Goal: Information Seeking & Learning: Find specific page/section

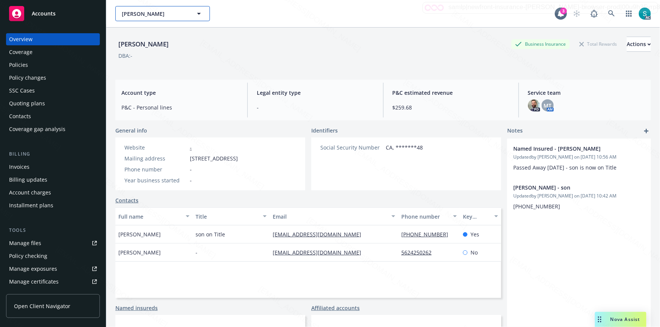
click at [194, 10] on button "[PERSON_NAME]" at bounding box center [162, 13] width 94 height 15
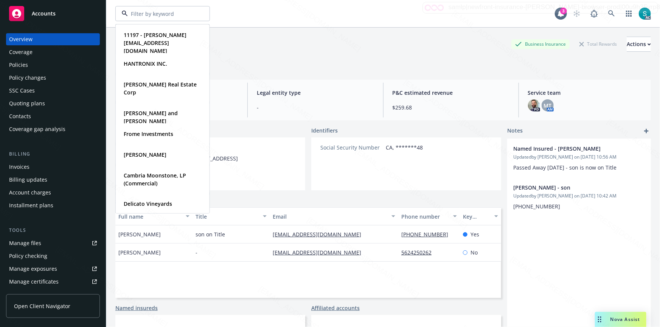
click at [300, 20] on div "11197 - [PERSON_NAME][EMAIL_ADDRESS][DOMAIN_NAME] Type Commercial HANTRONIX INC…" at bounding box center [334, 13] width 439 height 15
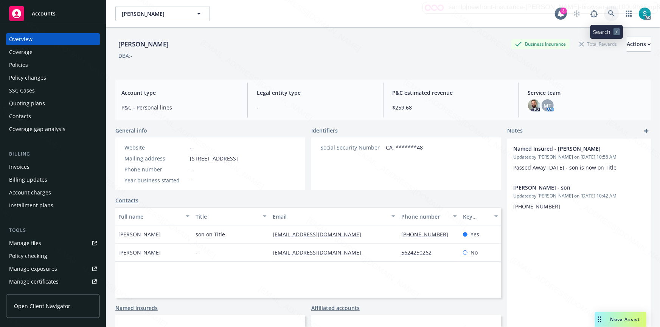
click at [608, 14] on icon at bounding box center [611, 13] width 6 height 6
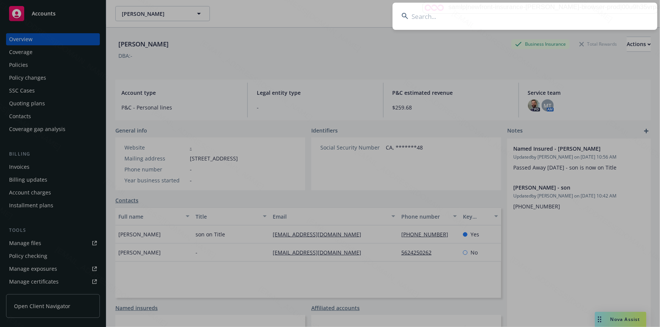
click at [493, 14] on input at bounding box center [524, 16] width 265 height 27
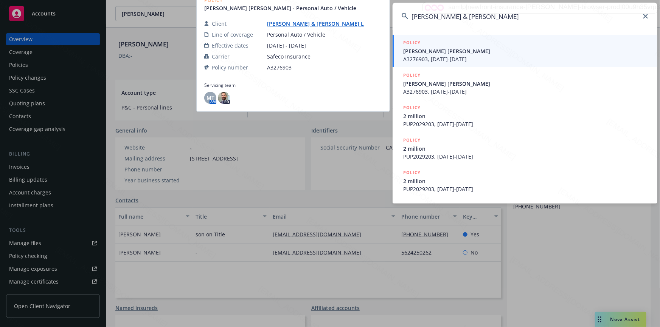
type input "[PERSON_NAME] & [PERSON_NAME]"
click at [444, 48] on span "[PERSON_NAME] [PERSON_NAME]" at bounding box center [525, 51] width 245 height 8
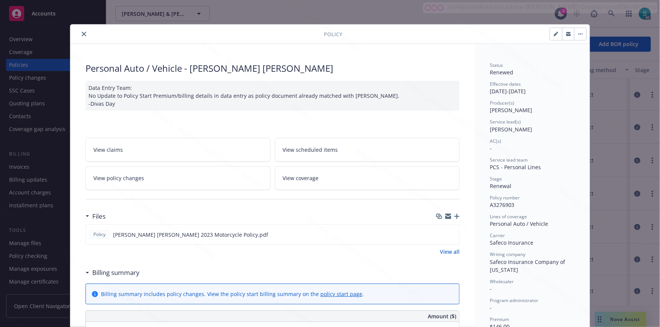
click at [83, 32] on icon "close" at bounding box center [84, 34] width 5 height 5
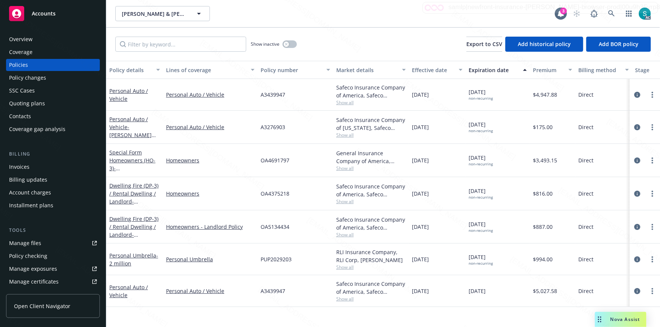
click at [274, 158] on span "OA4691797" at bounding box center [274, 160] width 29 height 8
copy span "OA4691797"
click at [610, 12] on icon at bounding box center [611, 13] width 7 height 7
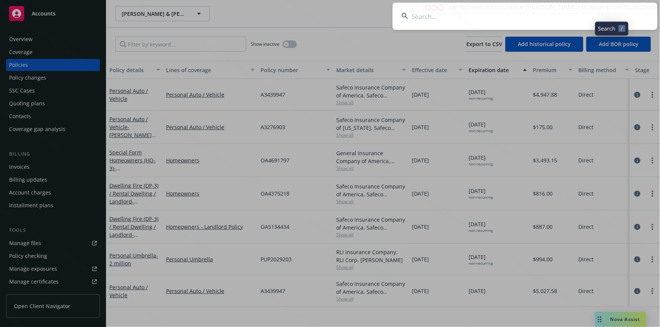
click at [502, 12] on input at bounding box center [524, 16] width 265 height 27
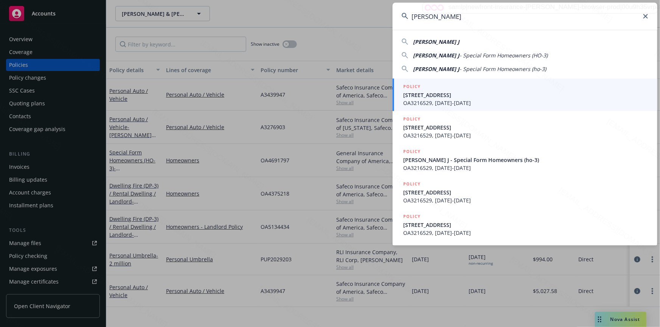
click at [429, 42] on span "[PERSON_NAME] J" at bounding box center [436, 41] width 46 height 7
type input "[PERSON_NAME] J"
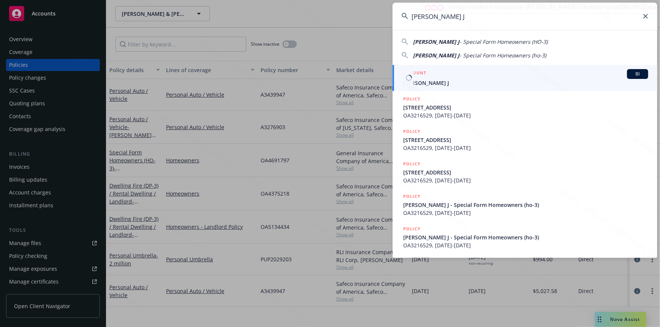
click at [423, 76] on h5 "ACCOUNT" at bounding box center [414, 73] width 23 height 9
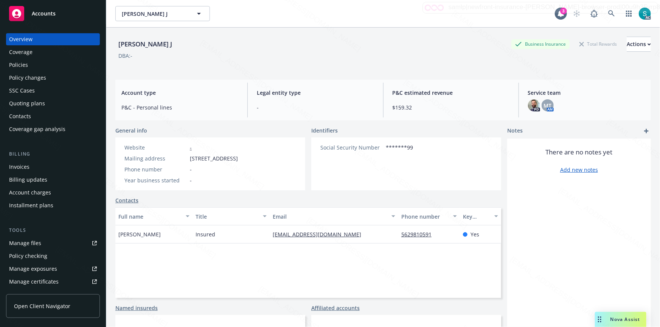
click at [22, 65] on div "Policies" at bounding box center [18, 65] width 19 height 12
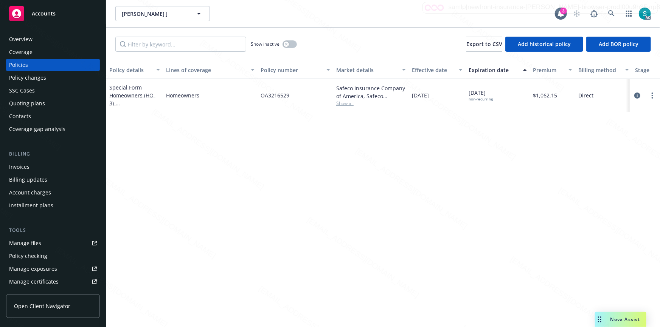
click at [269, 98] on span "OA3216529" at bounding box center [274, 95] width 29 height 8
copy span "OA3216529"
click at [611, 11] on icon at bounding box center [611, 13] width 6 height 6
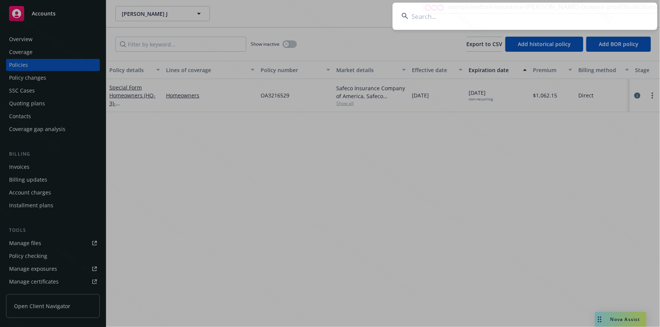
click at [528, 11] on input at bounding box center [524, 16] width 265 height 27
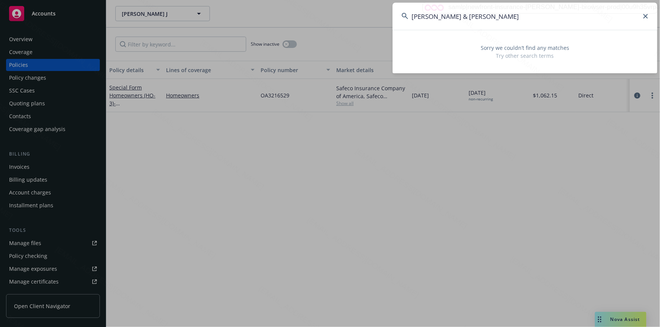
click at [507, 16] on input "[PERSON_NAME] & [PERSON_NAME]" at bounding box center [524, 16] width 265 height 27
click at [503, 12] on input "[PERSON_NAME] & [PERSON_NAME]" at bounding box center [524, 16] width 265 height 27
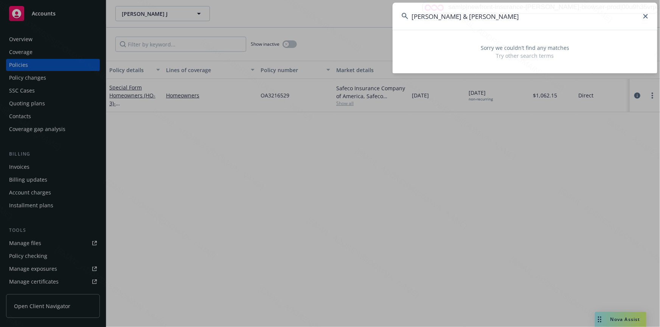
click at [507, 19] on input "[PERSON_NAME] & [PERSON_NAME]" at bounding box center [524, 16] width 265 height 27
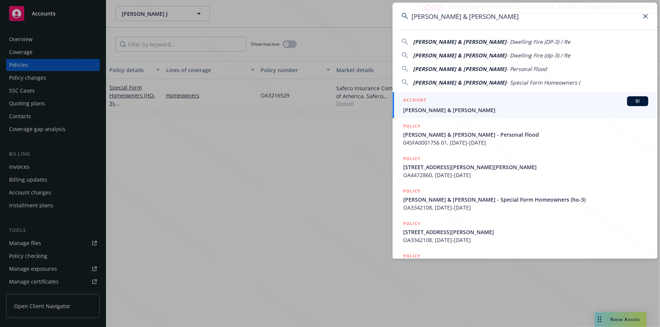
type input "[PERSON_NAME] & [PERSON_NAME]"
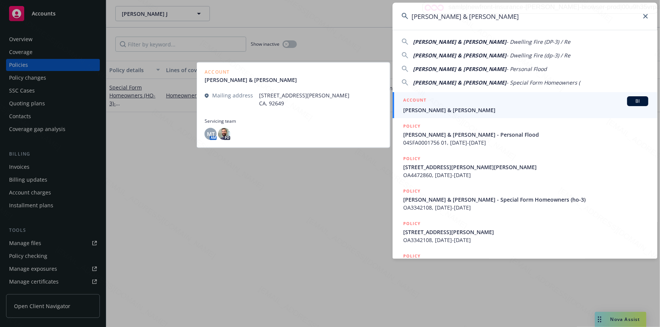
click at [446, 107] on span "[PERSON_NAME] & [PERSON_NAME]" at bounding box center [525, 110] width 245 height 8
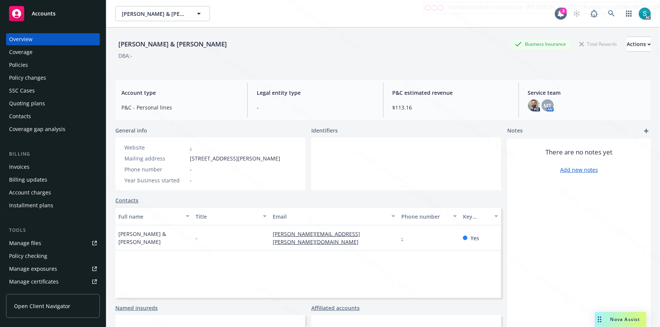
click at [17, 63] on div "Policies" at bounding box center [18, 65] width 19 height 12
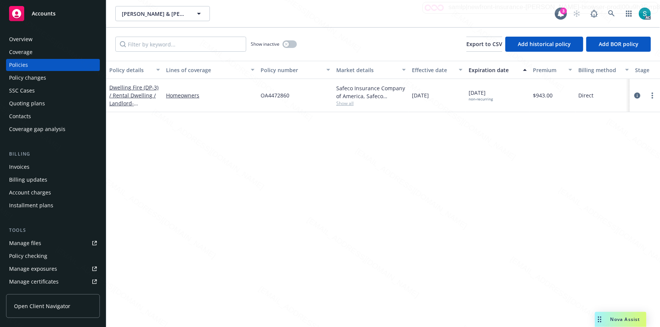
click at [272, 99] on span "OA4472860" at bounding box center [274, 95] width 29 height 8
copy span "OA4472860"
click at [612, 12] on icon at bounding box center [611, 13] width 6 height 6
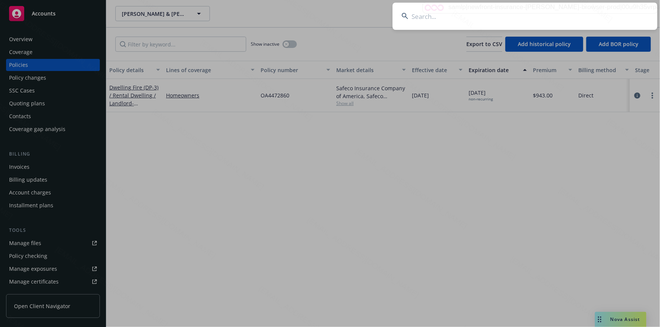
click at [520, 12] on input at bounding box center [524, 16] width 265 height 27
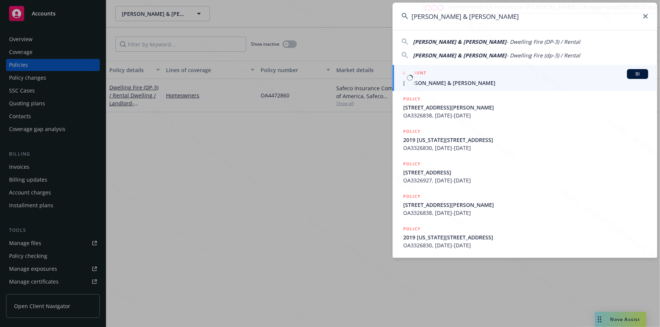
type input "[PERSON_NAME] & [PERSON_NAME]"
click at [440, 78] on div "ACCOUNT BI" at bounding box center [525, 74] width 245 height 10
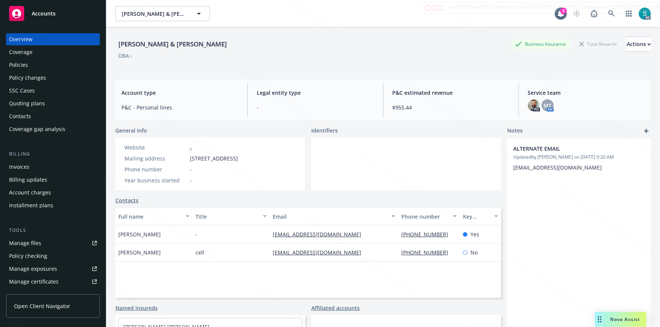
click at [30, 68] on div "Policies" at bounding box center [53, 65] width 88 height 12
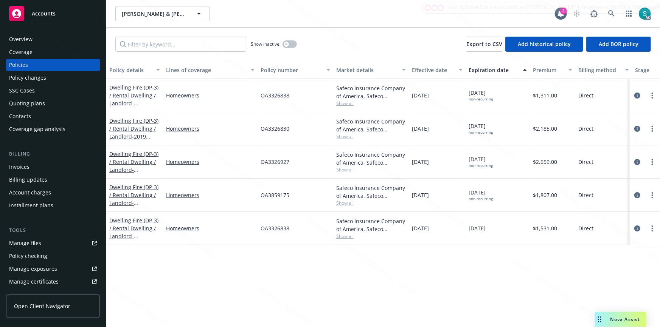
click at [270, 199] on span "OA3859175" at bounding box center [274, 195] width 29 height 8
copy span "OA3859175"
click at [609, 14] on icon at bounding box center [611, 13] width 6 height 6
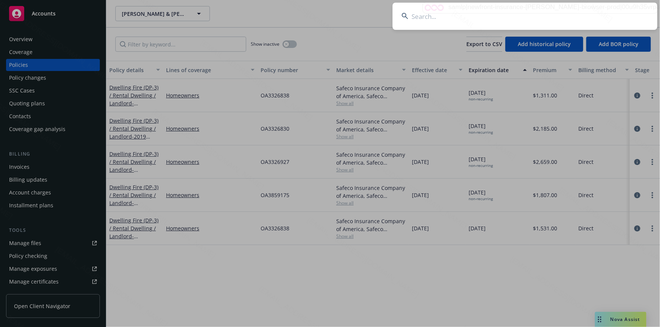
click at [535, 15] on input at bounding box center [524, 16] width 265 height 27
type input "[PERSON_NAME]"
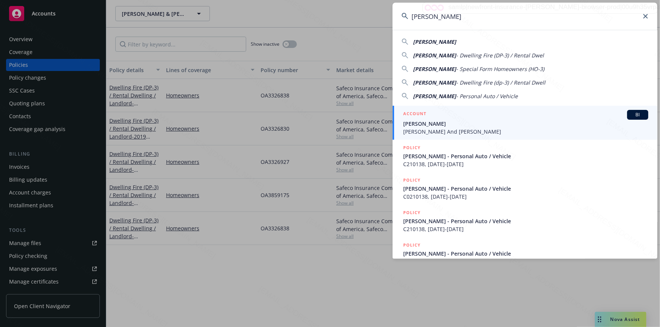
click at [435, 128] on span "[PERSON_NAME] And [PERSON_NAME]" at bounding box center [525, 132] width 245 height 8
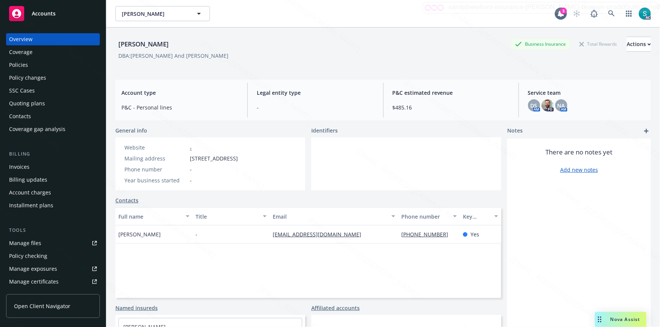
click at [28, 61] on div "Policies" at bounding box center [53, 65] width 88 height 12
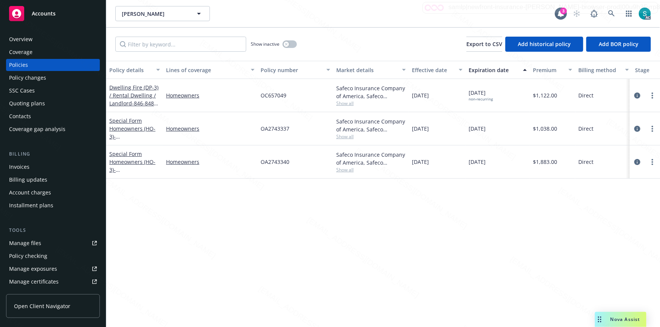
click at [272, 91] on div "OC657049" at bounding box center [295, 95] width 76 height 33
copy span "OC657049"
click at [609, 15] on icon at bounding box center [611, 13] width 7 height 7
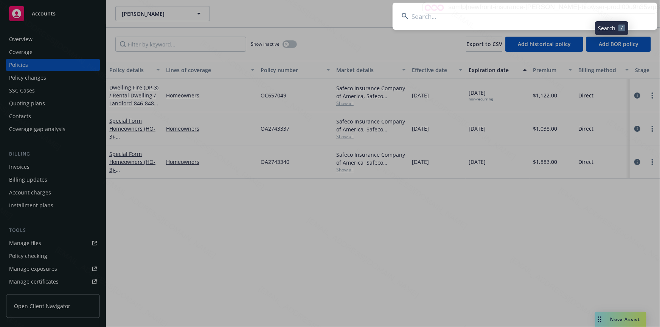
click at [545, 12] on input at bounding box center [524, 16] width 265 height 27
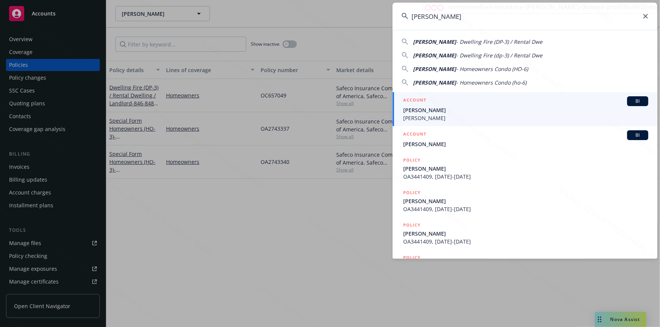
type input "[PERSON_NAME]"
click at [435, 110] on span "[PERSON_NAME]" at bounding box center [525, 110] width 245 height 8
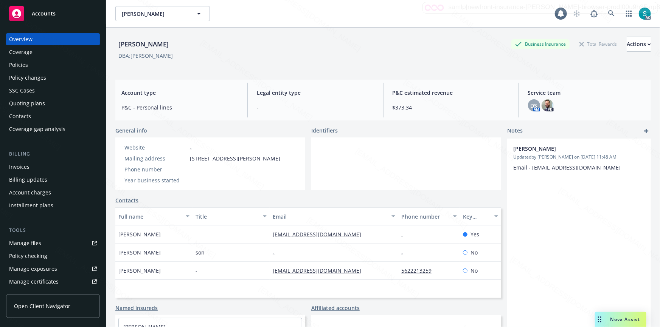
click at [30, 69] on div "Policies" at bounding box center [53, 65] width 88 height 12
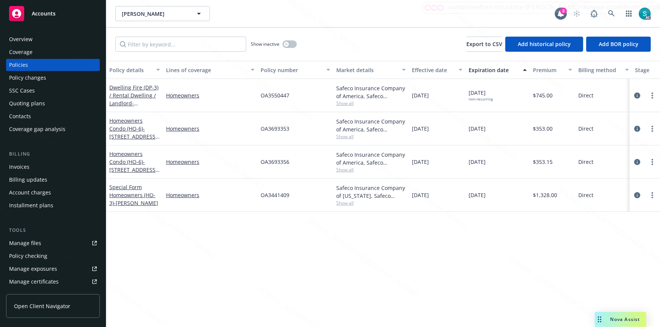
click at [261, 102] on div "OA3550447" at bounding box center [295, 95] width 76 height 33
copy span "OA3550447"
click at [610, 13] on icon at bounding box center [611, 13] width 7 height 7
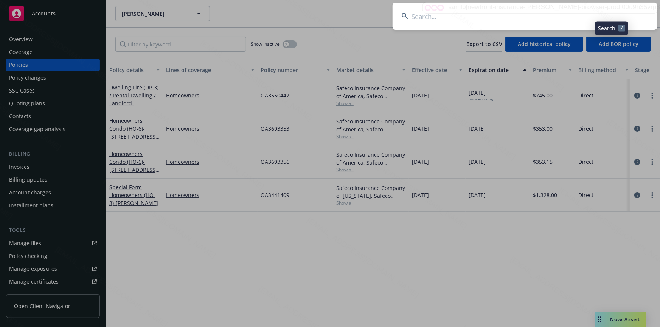
click at [529, 13] on input at bounding box center [524, 16] width 265 height 27
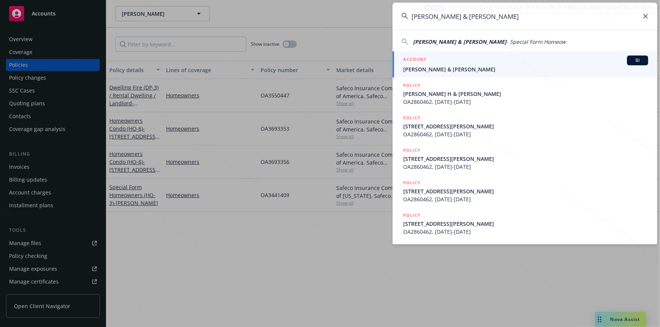
type input "[PERSON_NAME] & [PERSON_NAME]"
click at [465, 65] on span "[PERSON_NAME] & [PERSON_NAME]" at bounding box center [525, 69] width 245 height 8
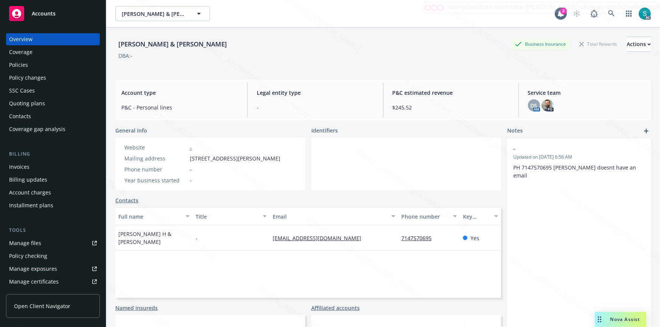
click at [34, 65] on div "Policies" at bounding box center [53, 65] width 88 height 12
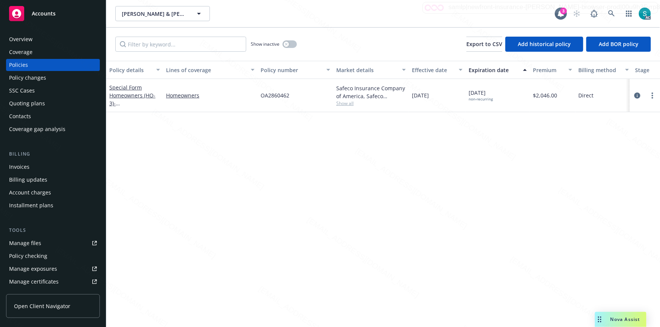
click at [271, 94] on span "OA2860462" at bounding box center [274, 95] width 29 height 8
copy span "OA2860462"
click at [607, 11] on link at bounding box center [611, 13] width 15 height 15
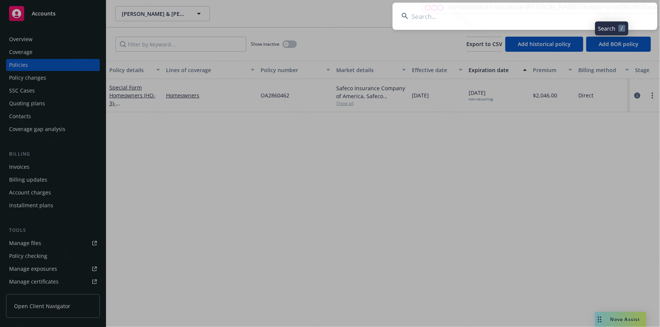
click at [467, 11] on input at bounding box center [524, 16] width 265 height 27
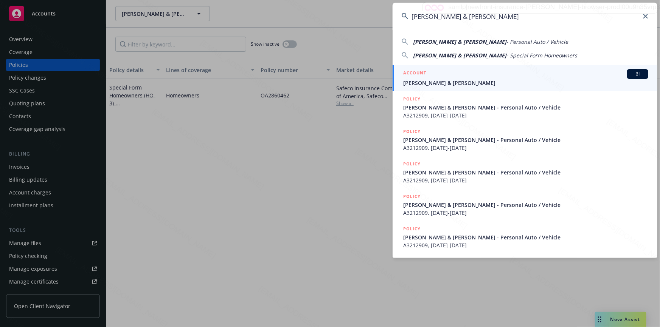
type input "[PERSON_NAME] & [PERSON_NAME]"
click at [450, 82] on span "[PERSON_NAME] & [PERSON_NAME]" at bounding box center [525, 83] width 245 height 8
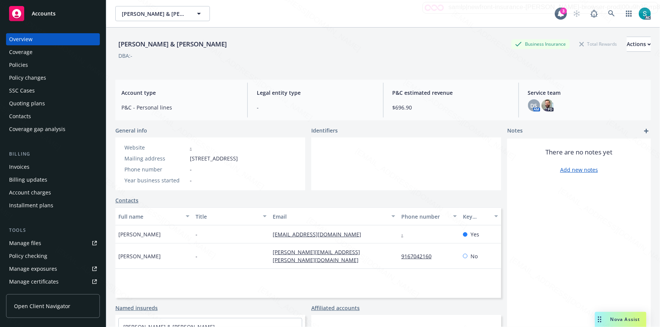
click at [19, 69] on div "Policies" at bounding box center [18, 65] width 19 height 12
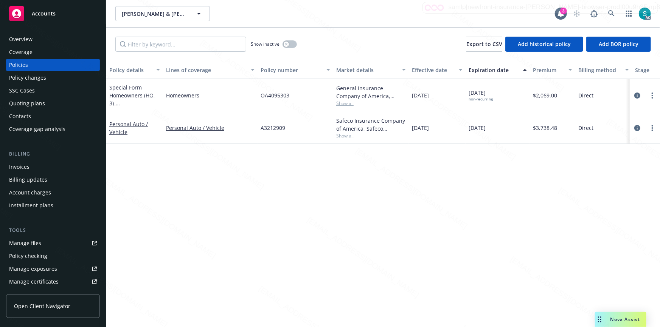
click at [270, 100] on div "OA4095303" at bounding box center [295, 95] width 76 height 33
copy span "OA4095303"
click at [610, 15] on icon at bounding box center [611, 13] width 7 height 7
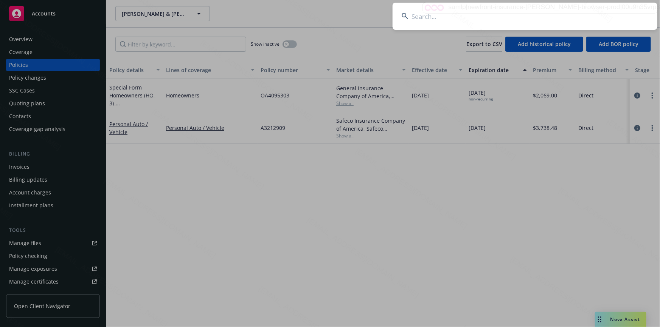
click at [536, 17] on input at bounding box center [524, 16] width 265 height 27
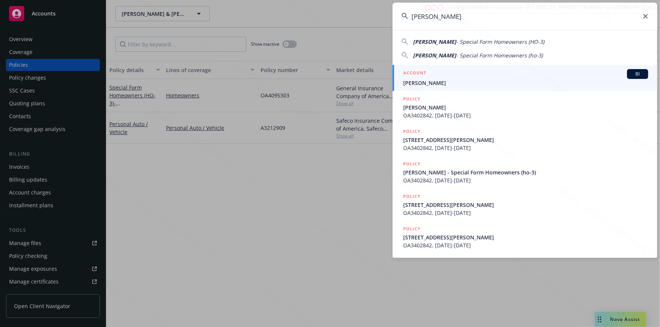
type input "[PERSON_NAME]"
click at [457, 79] on span "[PERSON_NAME]" at bounding box center [525, 83] width 245 height 8
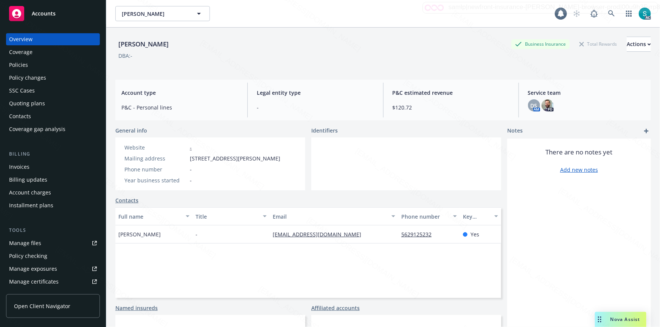
click at [41, 64] on div "Policies" at bounding box center [53, 65] width 88 height 12
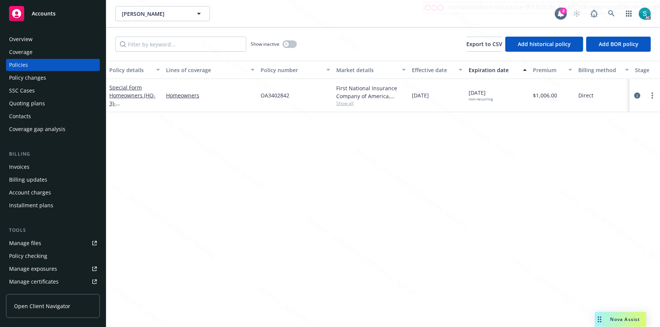
click at [287, 94] on span "OA3402842" at bounding box center [274, 95] width 29 height 8
click at [286, 94] on span "OA3402842" at bounding box center [274, 95] width 29 height 8
copy span "OA3402842"
click at [609, 16] on icon at bounding box center [611, 13] width 7 height 7
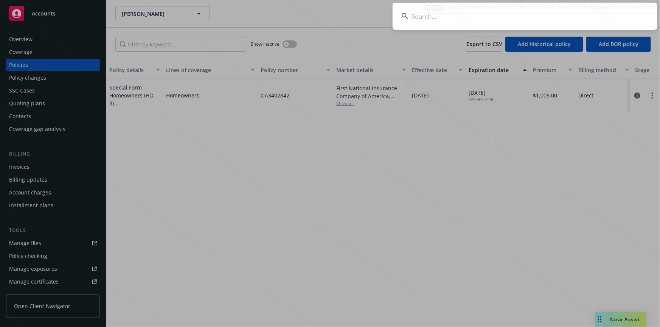
click at [448, 21] on input at bounding box center [524, 16] width 265 height 27
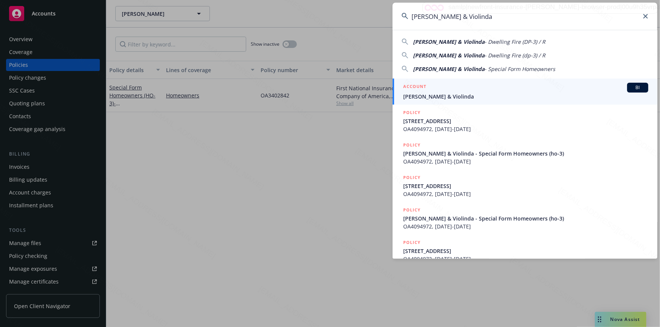
type input "[PERSON_NAME] & Violinda"
click at [438, 90] on div "ACCOUNT BI" at bounding box center [525, 88] width 245 height 10
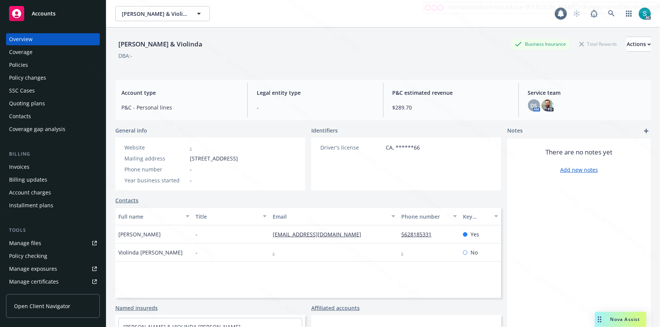
click at [49, 65] on div "Policies" at bounding box center [53, 65] width 88 height 12
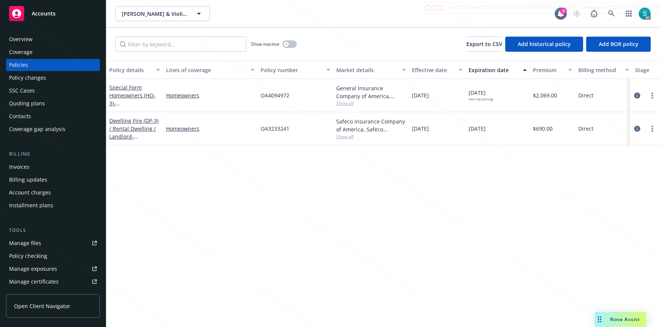
click at [279, 98] on span "OA4094972" at bounding box center [274, 95] width 29 height 8
copy span "OA4094972"
click at [612, 12] on icon at bounding box center [611, 13] width 6 height 6
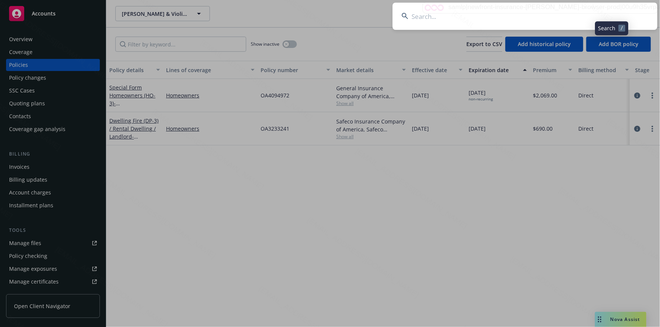
click at [488, 12] on input at bounding box center [524, 16] width 265 height 27
type input "[PERSON_NAME]"
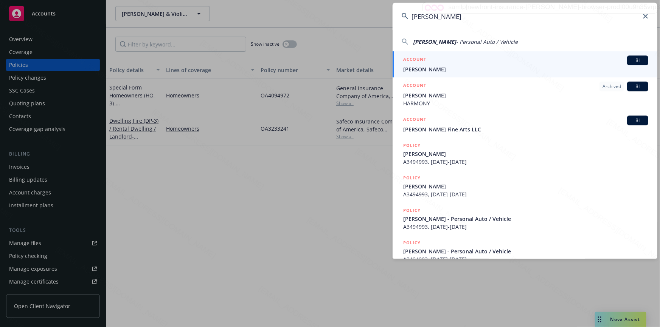
click at [444, 66] on span "[PERSON_NAME]" at bounding box center [525, 69] width 245 height 8
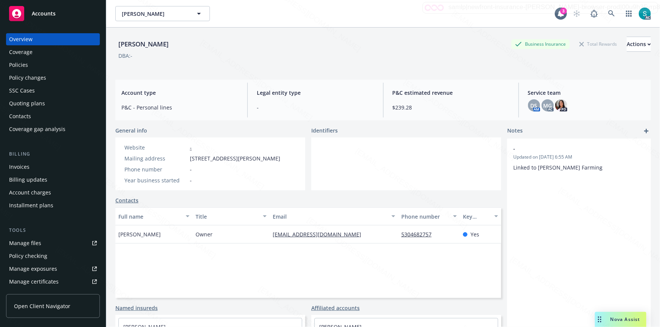
click at [33, 65] on div "Policies" at bounding box center [53, 65] width 88 height 12
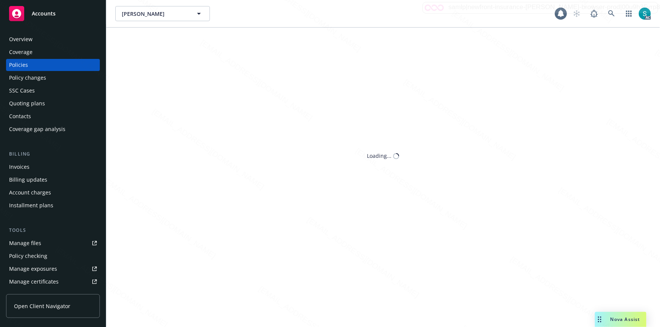
click at [33, 65] on div "Policies" at bounding box center [53, 65] width 88 height 12
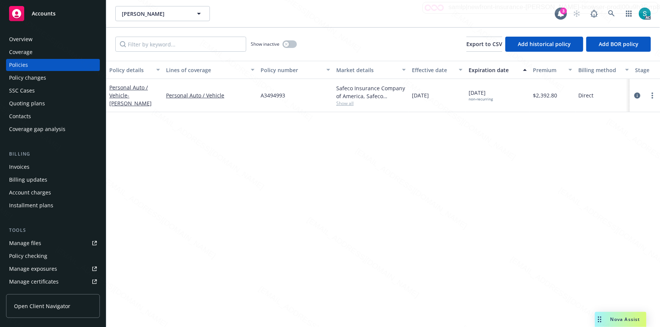
click at [279, 93] on span "A3494993" at bounding box center [272, 95] width 25 height 8
click at [609, 15] on icon at bounding box center [611, 13] width 7 height 7
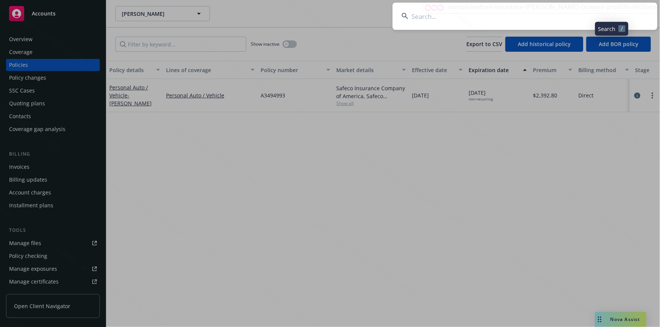
click at [496, 14] on input at bounding box center [524, 16] width 265 height 27
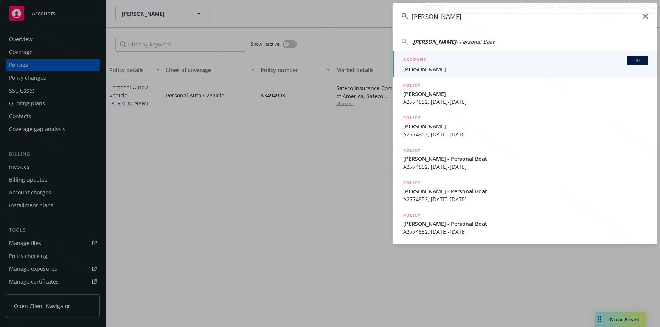
type input "[PERSON_NAME]"
click at [501, 64] on div "ACCOUNT BI" at bounding box center [525, 61] width 245 height 10
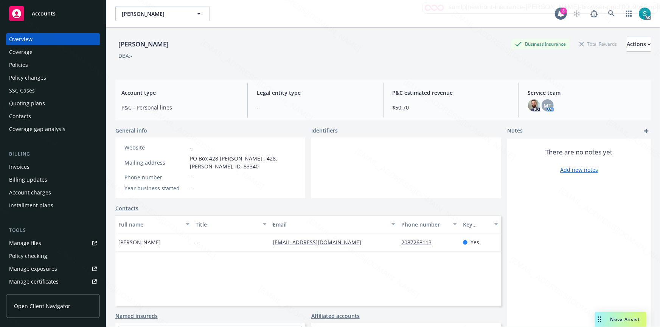
click at [29, 66] on div "Policies" at bounding box center [53, 65] width 88 height 12
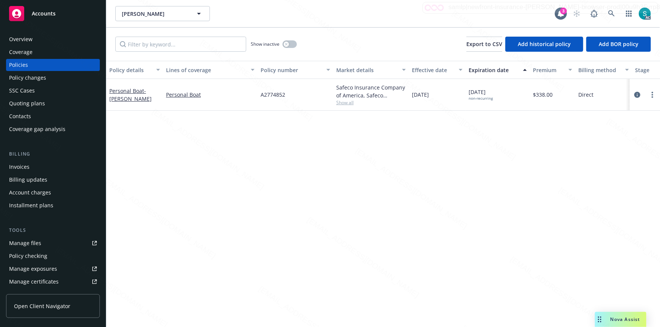
click at [285, 100] on div "A2774852" at bounding box center [295, 95] width 76 height 32
click at [277, 97] on span "A2774852" at bounding box center [272, 95] width 25 height 8
click at [208, 167] on div "Policy details Lines of coverage Policy number Market details Effective date Ex…" at bounding box center [382, 194] width 553 height 266
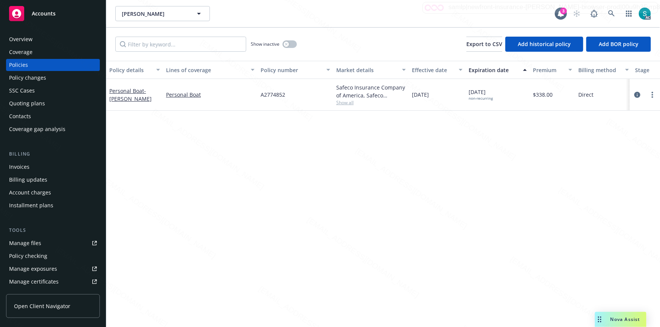
click at [265, 98] on span "A2774852" at bounding box center [272, 95] width 25 height 8
click at [265, 97] on span "A2774852" at bounding box center [272, 95] width 25 height 8
click at [609, 12] on icon at bounding box center [611, 13] width 7 height 7
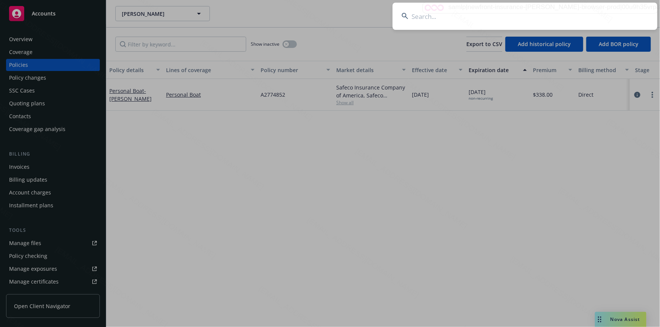
click at [529, 11] on input at bounding box center [524, 16] width 265 height 27
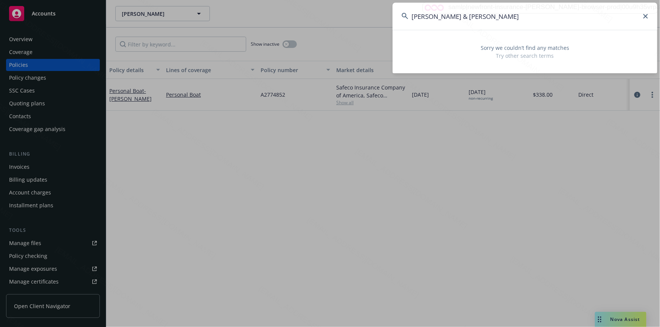
drag, startPoint x: 476, startPoint y: 19, endPoint x: 441, endPoint y: 19, distance: 34.8
click at [441, 19] on input "[PERSON_NAME] & [PERSON_NAME]" at bounding box center [524, 16] width 265 height 27
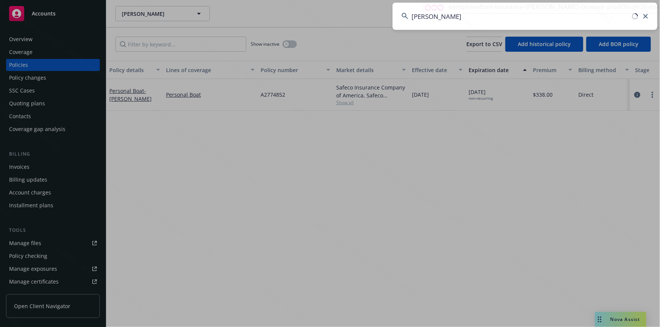
click at [489, 19] on input "[PERSON_NAME]" at bounding box center [524, 16] width 265 height 27
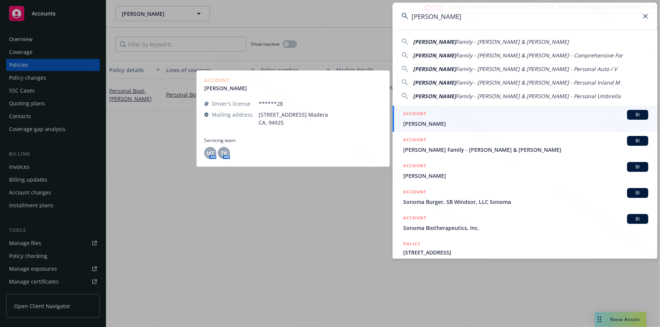
type input "[PERSON_NAME]"
click at [453, 121] on span "[PERSON_NAME]" at bounding box center [525, 124] width 245 height 8
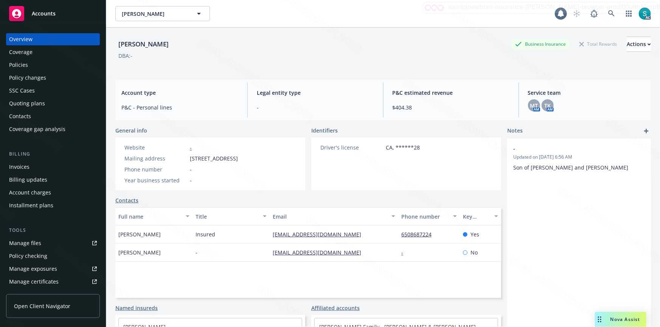
click at [36, 64] on div "Policies" at bounding box center [53, 65] width 88 height 12
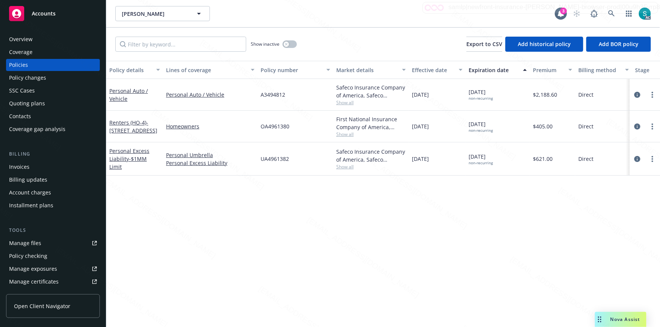
click at [259, 85] on div "A3494812" at bounding box center [295, 95] width 76 height 32
click at [276, 127] on span "OA4961380" at bounding box center [274, 126] width 29 height 8
click at [260, 162] on span "UA4961382" at bounding box center [274, 159] width 28 height 8
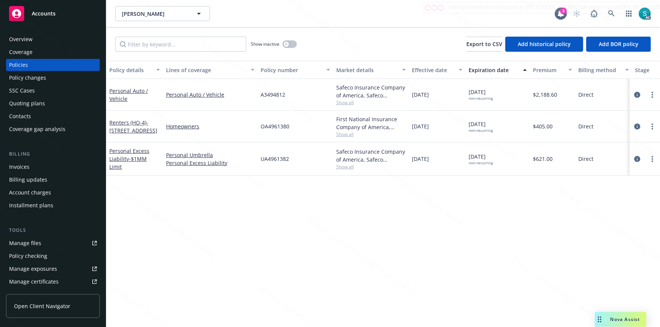
click at [260, 162] on span "UA4961382" at bounding box center [274, 159] width 28 height 8
click at [610, 12] on icon at bounding box center [611, 13] width 7 height 7
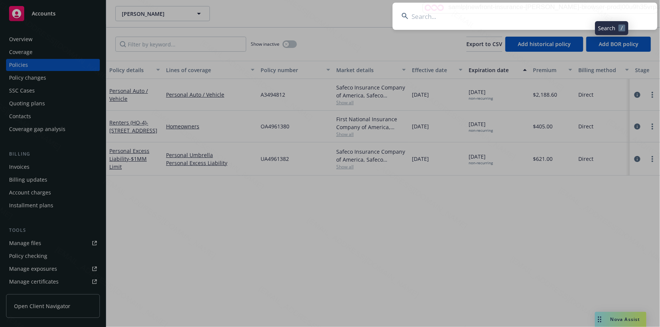
click at [507, 9] on input at bounding box center [524, 16] width 265 height 27
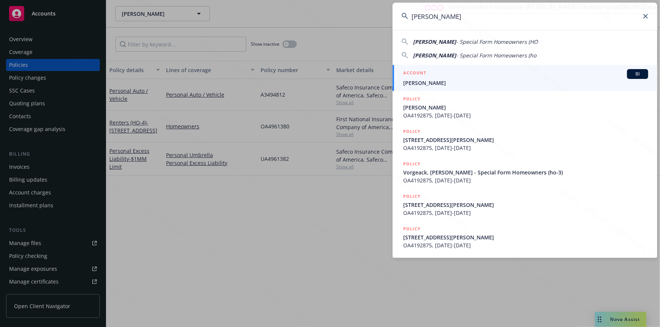
type input "[PERSON_NAME]"
click at [459, 77] on div "ACCOUNT BI" at bounding box center [525, 74] width 245 height 10
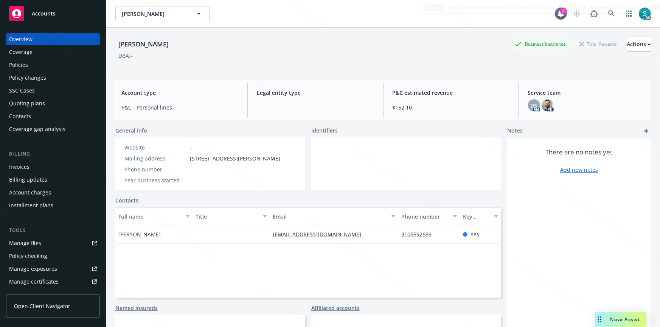
click at [29, 66] on div "Policies" at bounding box center [53, 65] width 88 height 12
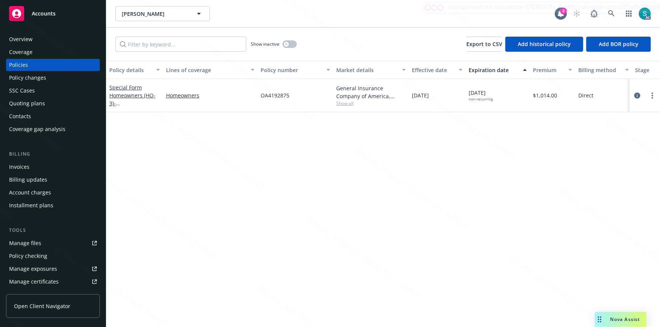
click at [259, 98] on div "OA4192875" at bounding box center [295, 95] width 76 height 33
click at [272, 94] on span "OA4192875" at bounding box center [274, 95] width 29 height 8
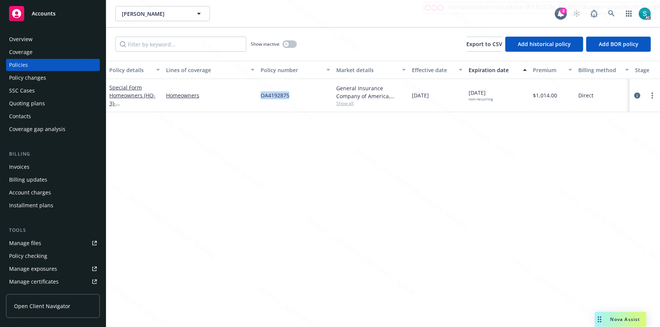
click at [30, 36] on div "Overview" at bounding box center [20, 39] width 23 height 12
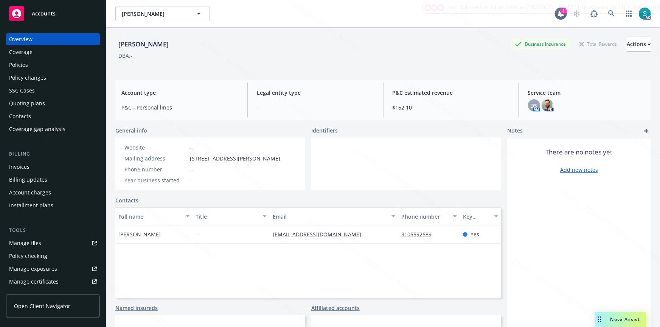
click at [137, 41] on div "[PERSON_NAME]" at bounding box center [143, 44] width 56 height 10
click at [608, 14] on icon at bounding box center [611, 13] width 7 height 7
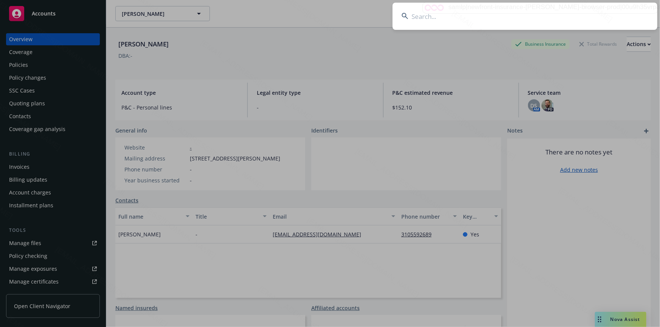
click at [499, 18] on input at bounding box center [524, 16] width 265 height 27
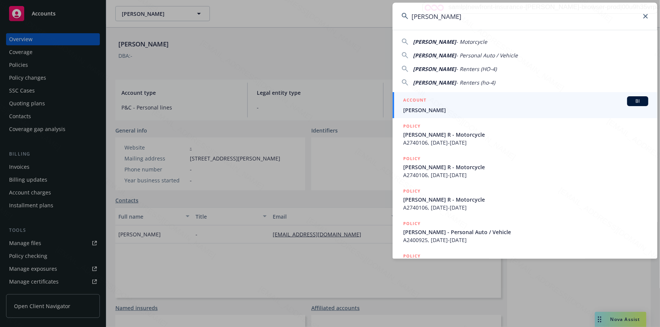
type input "[PERSON_NAME]"
click at [435, 102] on div "ACCOUNT BI" at bounding box center [525, 101] width 245 height 10
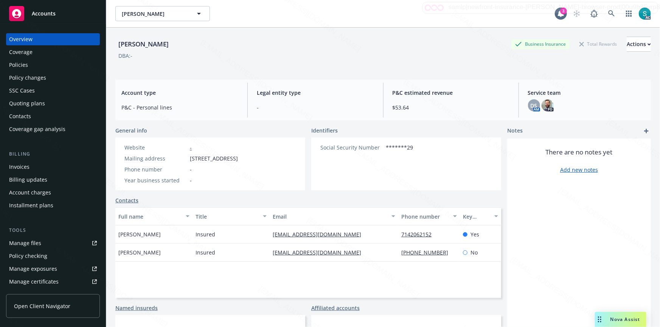
click at [31, 64] on div "Policies" at bounding box center [53, 65] width 88 height 12
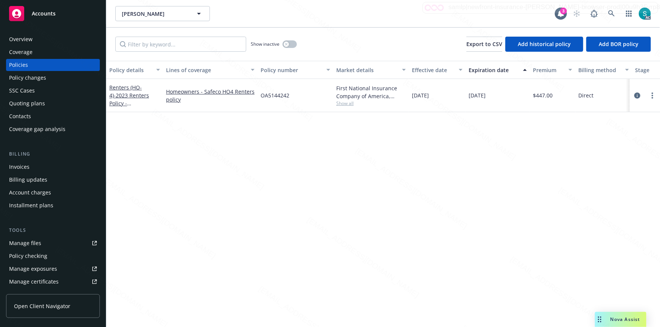
click at [272, 97] on span "OA5144242" at bounding box center [274, 95] width 29 height 8
click at [613, 11] on icon at bounding box center [611, 13] width 7 height 7
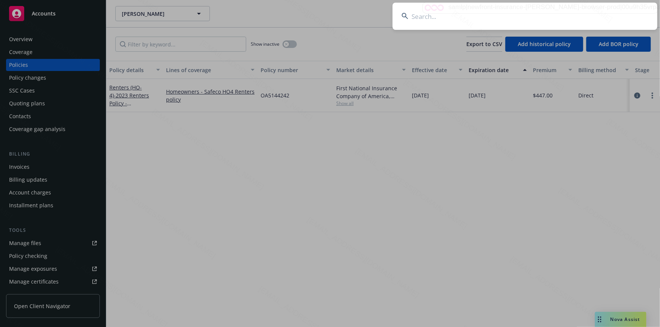
click at [492, 15] on input at bounding box center [524, 16] width 265 height 27
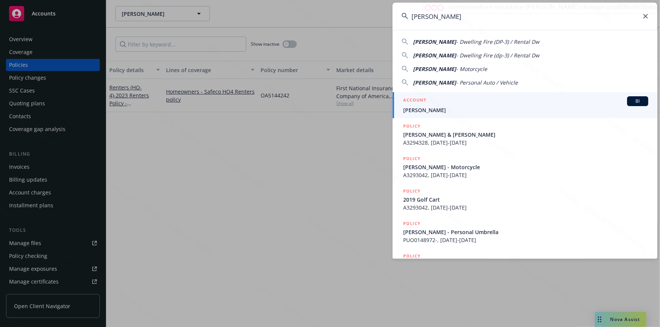
type input "[PERSON_NAME]"
click at [421, 106] on span "[PERSON_NAME]" at bounding box center [525, 110] width 245 height 8
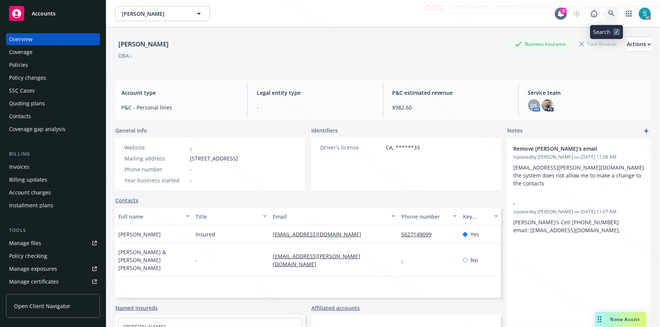
click at [608, 11] on icon at bounding box center [611, 13] width 6 height 6
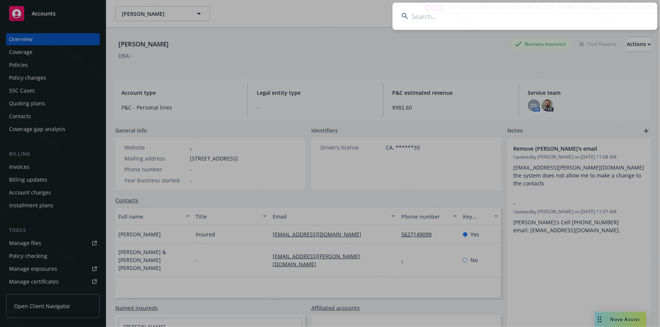
click at [495, 12] on input at bounding box center [524, 16] width 265 height 27
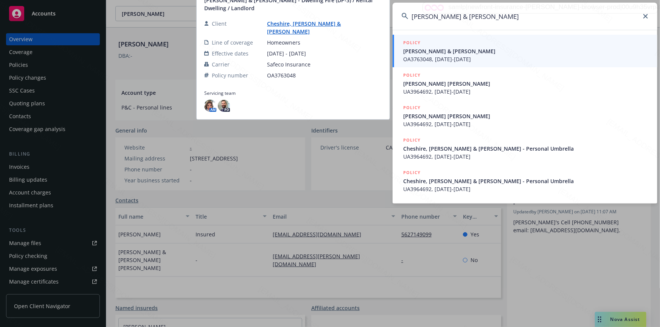
type input "[PERSON_NAME] & [PERSON_NAME]"
click at [442, 56] on span "OA3763048, [DATE]-[DATE]" at bounding box center [525, 59] width 245 height 8
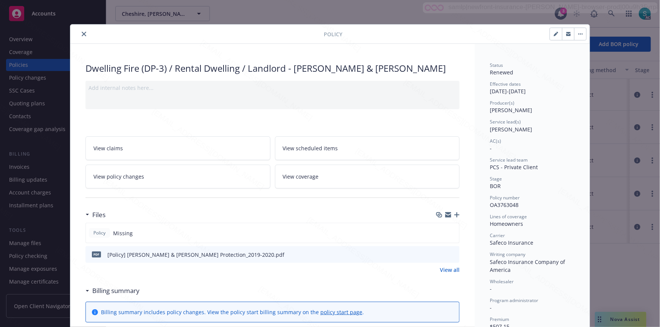
click at [79, 36] on button "close" at bounding box center [83, 33] width 9 height 9
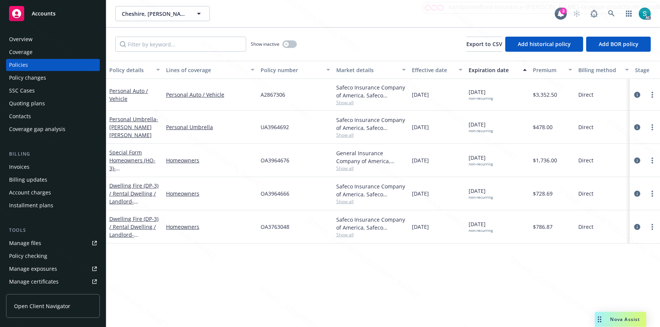
click at [278, 156] on span "OA3964676" at bounding box center [274, 160] width 29 height 8
click at [286, 190] on span "OA3964666" at bounding box center [274, 194] width 29 height 8
click at [282, 226] on span "OA3763048" at bounding box center [274, 227] width 29 height 8
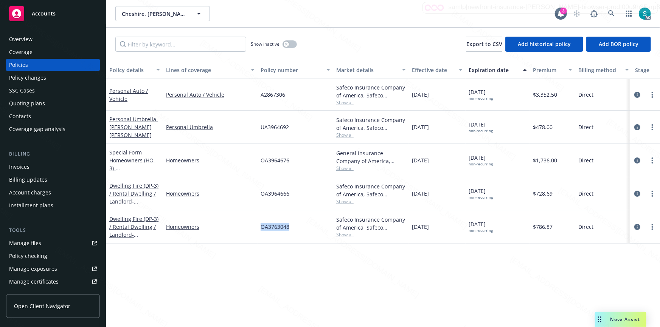
click at [282, 226] on span "OA3763048" at bounding box center [274, 227] width 29 height 8
click at [607, 13] on link at bounding box center [611, 13] width 15 height 15
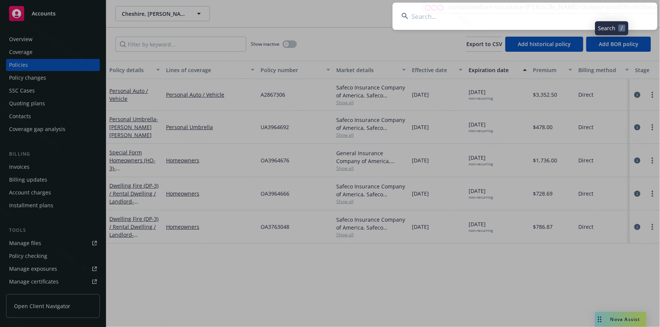
click at [496, 8] on input at bounding box center [524, 16] width 265 height 27
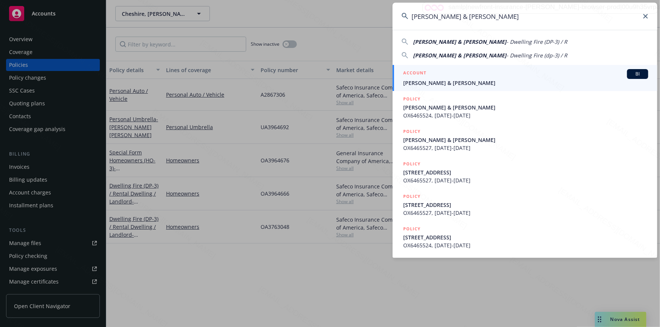
type input "[PERSON_NAME] & [PERSON_NAME]"
click at [472, 81] on span "[PERSON_NAME] & [PERSON_NAME]" at bounding box center [525, 83] width 245 height 8
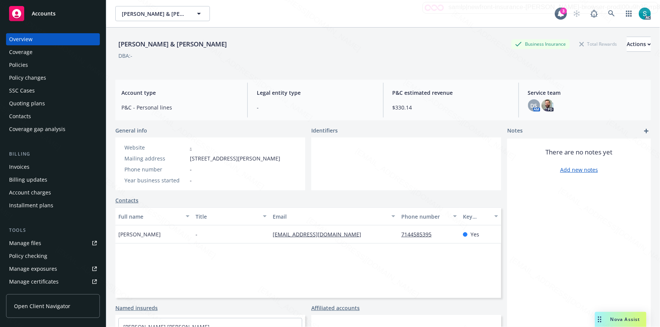
click at [36, 63] on div "Policies" at bounding box center [53, 65] width 88 height 12
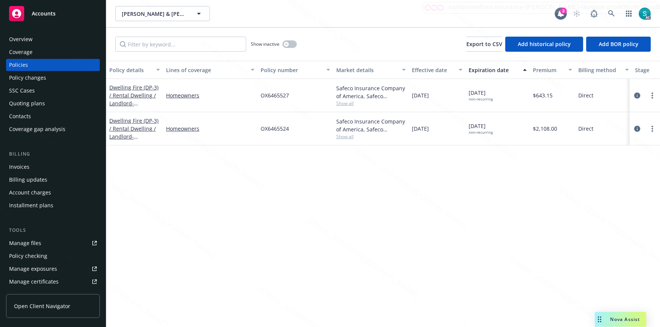
click at [263, 90] on div "OX6465527" at bounding box center [295, 95] width 76 height 33
click at [263, 91] on span "OX6465527" at bounding box center [274, 95] width 28 height 8
click at [31, 38] on div "Overview" at bounding box center [20, 39] width 23 height 12
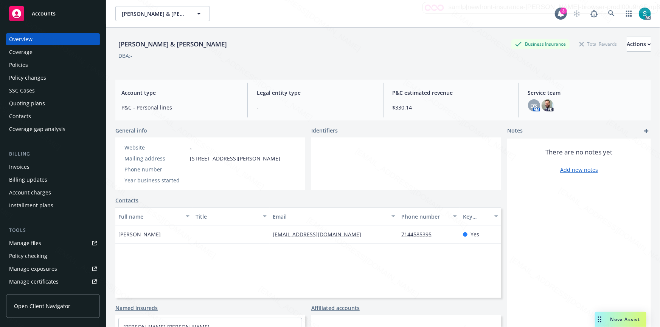
click at [131, 41] on div "[PERSON_NAME] & [PERSON_NAME]" at bounding box center [172, 44] width 115 height 10
click at [608, 13] on icon at bounding box center [611, 13] width 7 height 7
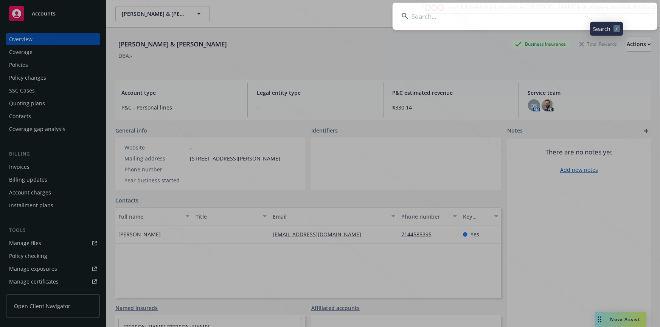
click at [461, 12] on input at bounding box center [524, 16] width 265 height 27
type input "[PERSON_NAME] M & [PERSON_NAME]"
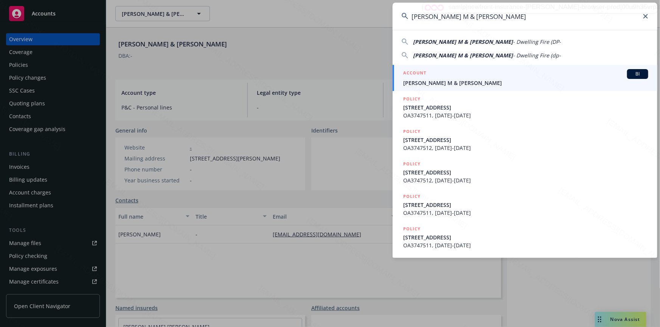
click at [449, 78] on div "ACCOUNT BI" at bounding box center [525, 74] width 245 height 10
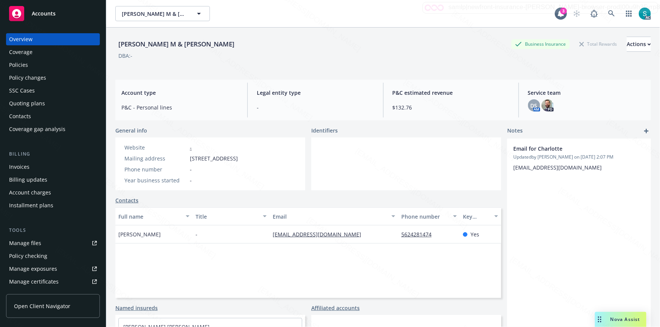
click at [25, 65] on div "Policies" at bounding box center [18, 65] width 19 height 12
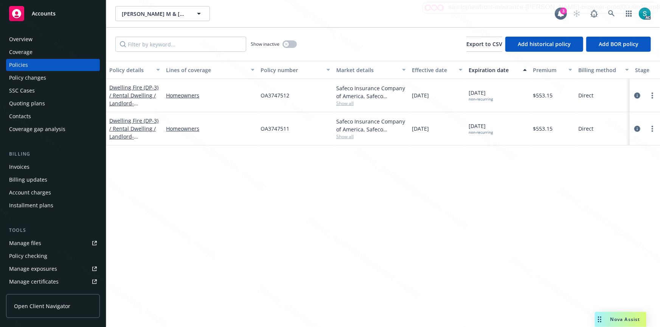
click at [268, 95] on span "OA3747512" at bounding box center [274, 95] width 29 height 8
click at [271, 130] on span "OA3747511" at bounding box center [274, 129] width 29 height 8
click at [609, 10] on icon at bounding box center [611, 13] width 7 height 7
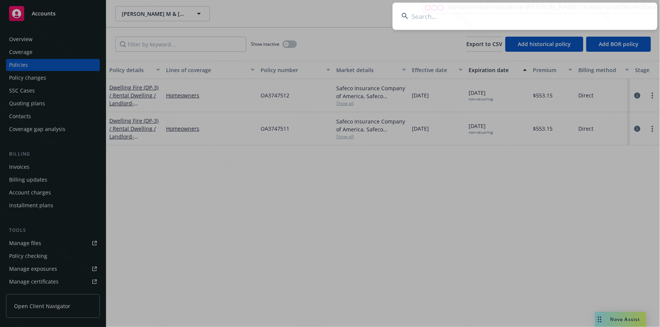
click at [522, 9] on input at bounding box center [524, 16] width 265 height 27
type input "[PERSON_NAME]"
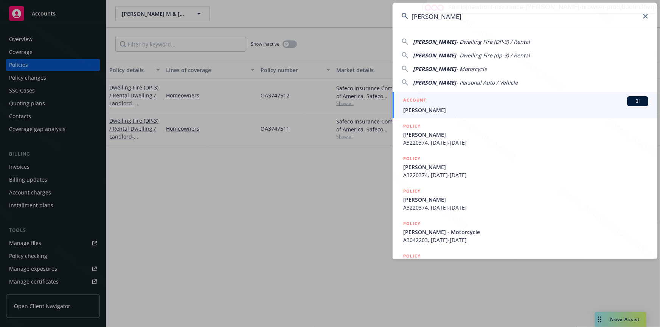
click at [432, 110] on span "[PERSON_NAME]" at bounding box center [525, 110] width 245 height 8
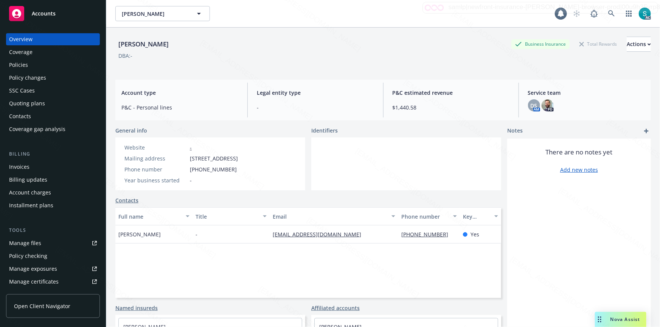
click at [29, 64] on div "Policies" at bounding box center [53, 65] width 88 height 12
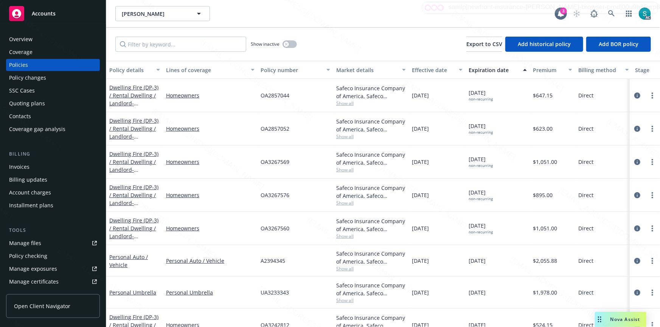
click at [264, 123] on div "OA2857052" at bounding box center [295, 128] width 76 height 33
click at [610, 13] on icon at bounding box center [611, 13] width 7 height 7
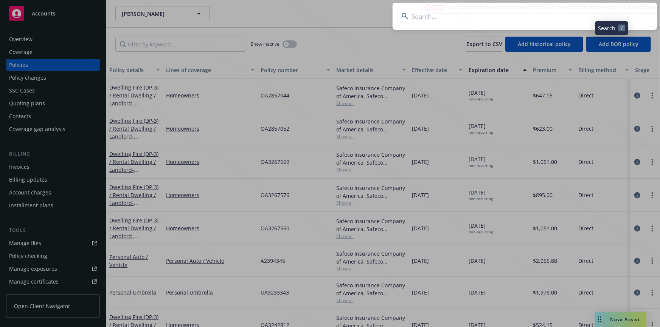
click at [510, 15] on input at bounding box center [524, 16] width 265 height 27
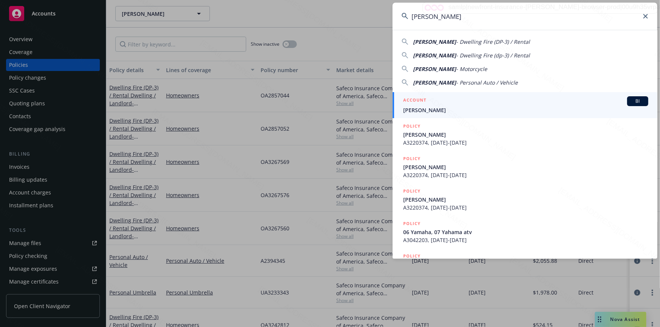
type input "[PERSON_NAME]"
click at [438, 116] on link "ACCOUNT [PERSON_NAME]" at bounding box center [524, 105] width 265 height 26
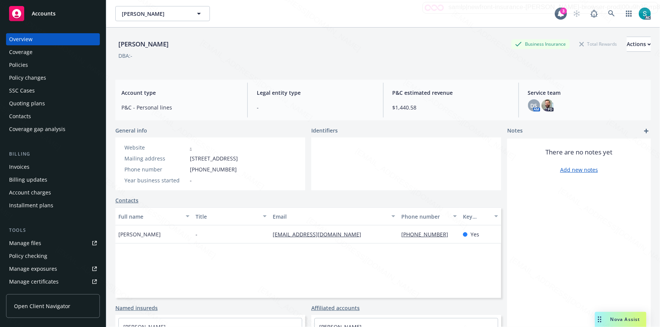
click at [41, 68] on div "Policies" at bounding box center [53, 65] width 88 height 12
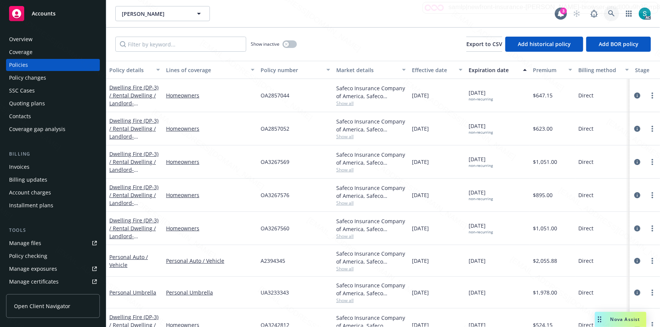
click at [611, 10] on icon at bounding box center [611, 13] width 7 height 7
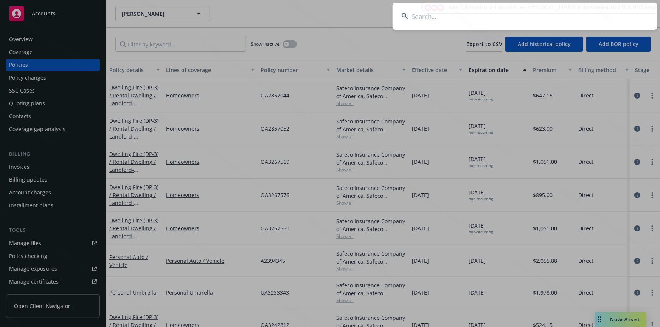
click at [482, 12] on input at bounding box center [524, 16] width 265 height 27
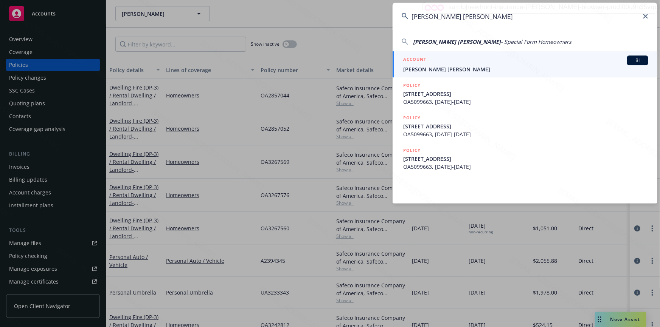
type input "[PERSON_NAME] [PERSON_NAME]"
click at [439, 70] on span "[PERSON_NAME] [PERSON_NAME]" at bounding box center [525, 69] width 245 height 8
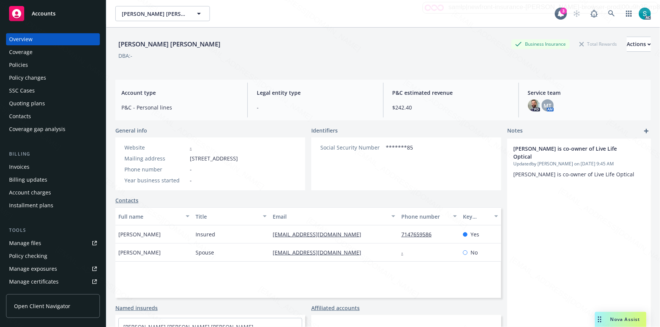
click at [37, 64] on div "Policies" at bounding box center [53, 65] width 88 height 12
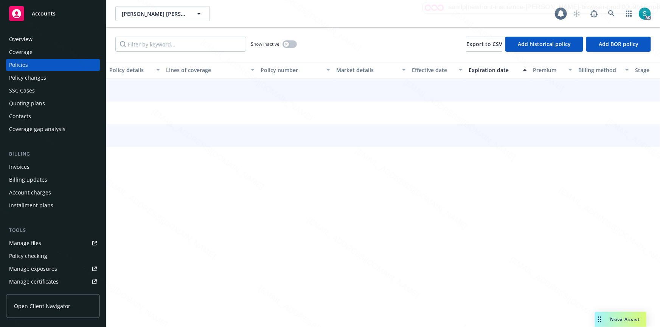
click at [29, 65] on div "Policies" at bounding box center [53, 65] width 88 height 12
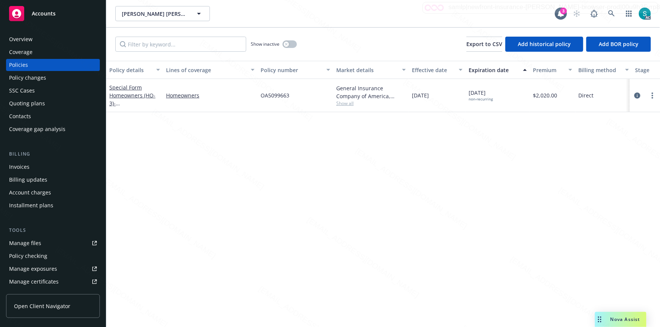
click at [273, 100] on div "OA5099663" at bounding box center [295, 95] width 76 height 33
click at [612, 13] on icon at bounding box center [611, 13] width 7 height 7
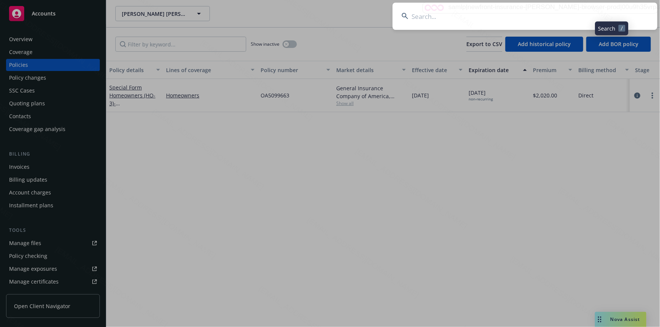
click at [525, 21] on input at bounding box center [524, 16] width 265 height 27
type input "[PERSON_NAME]"
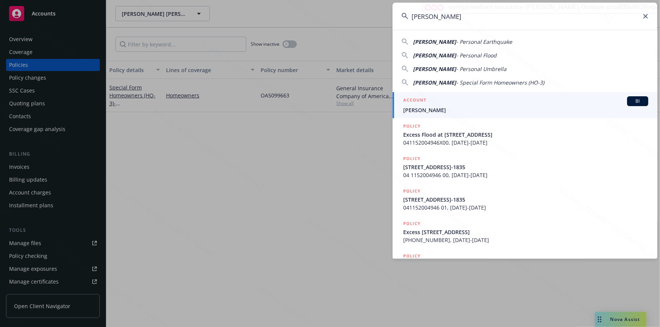
click at [440, 107] on span "[PERSON_NAME]" at bounding box center [525, 110] width 245 height 8
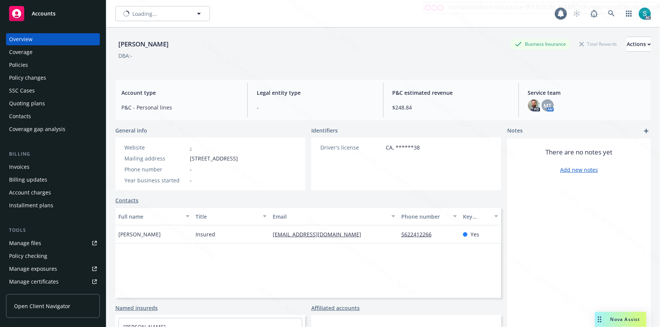
click at [13, 65] on div "Policies" at bounding box center [18, 65] width 19 height 12
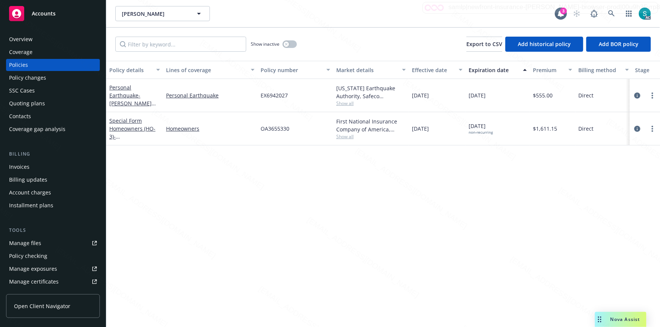
click at [271, 132] on div "OA3655330" at bounding box center [295, 128] width 76 height 33
click at [609, 11] on icon at bounding box center [611, 13] width 7 height 7
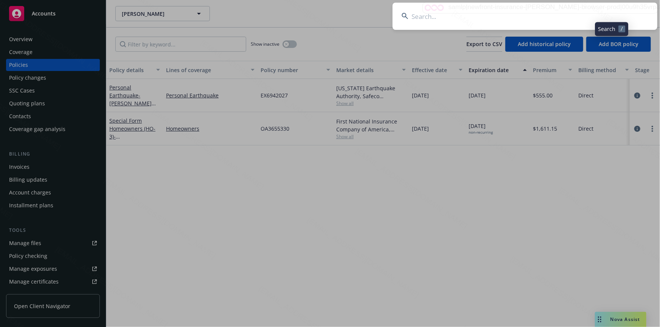
click at [529, 11] on input at bounding box center [524, 16] width 265 height 27
type input "[PERSON_NAME]"
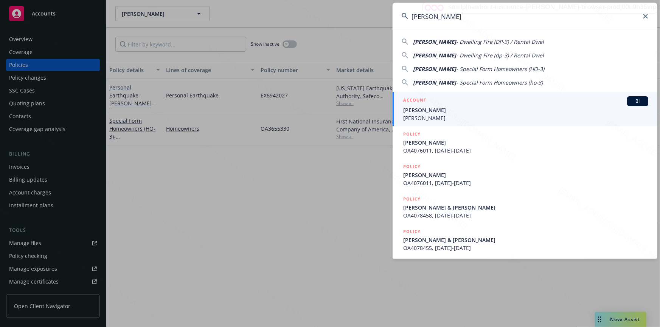
click at [451, 113] on span "[PERSON_NAME]" at bounding box center [525, 110] width 245 height 8
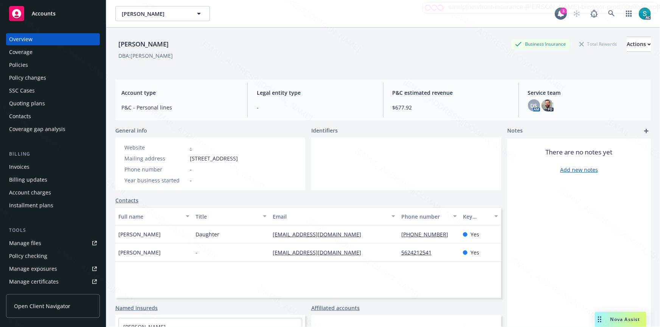
click at [11, 63] on div "Policies" at bounding box center [18, 65] width 19 height 12
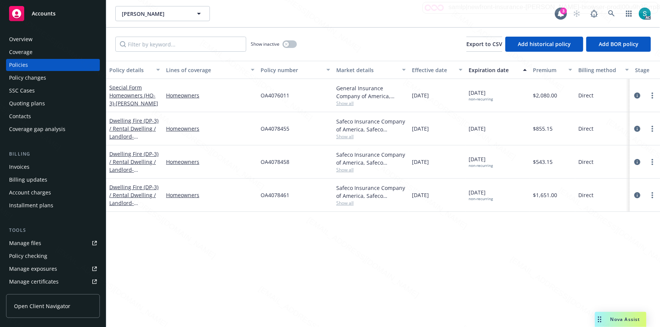
click at [278, 132] on div "OA4078455" at bounding box center [295, 128] width 76 height 33
click at [282, 163] on span "OA4078458" at bounding box center [274, 162] width 29 height 8
click at [274, 160] on span "OA4078458" at bounding box center [274, 162] width 29 height 8
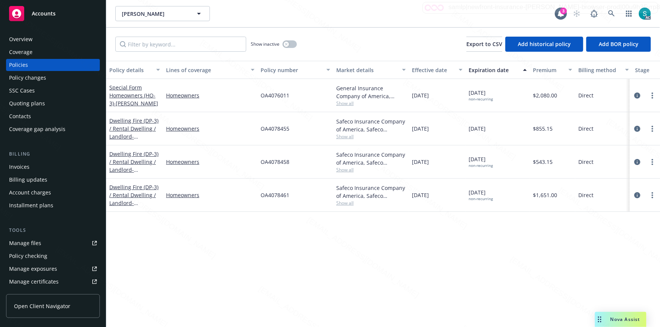
click at [273, 132] on span "OA4078455" at bounding box center [274, 129] width 29 height 8
click at [37, 39] on div "Overview" at bounding box center [53, 39] width 88 height 12
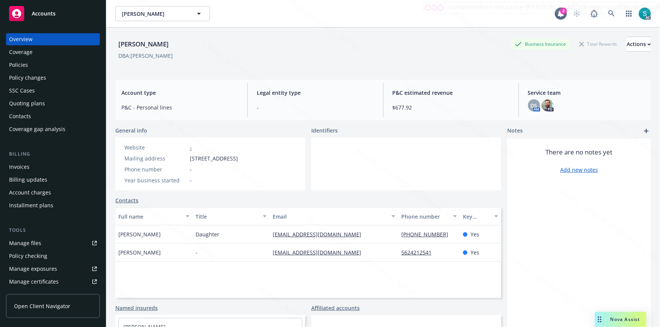
click at [29, 63] on div "Policies" at bounding box center [53, 65] width 88 height 12
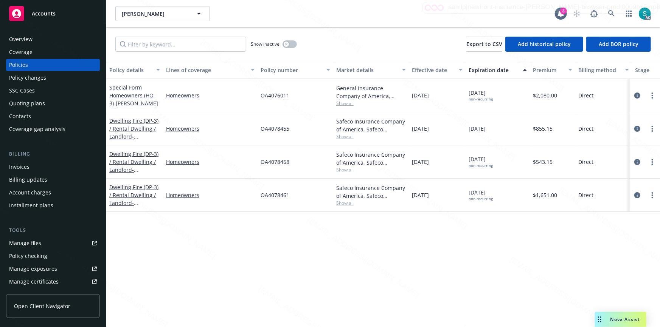
click at [283, 162] on span "OA4078458" at bounding box center [274, 162] width 29 height 8
click at [277, 197] on span "OA4078461" at bounding box center [274, 195] width 29 height 8
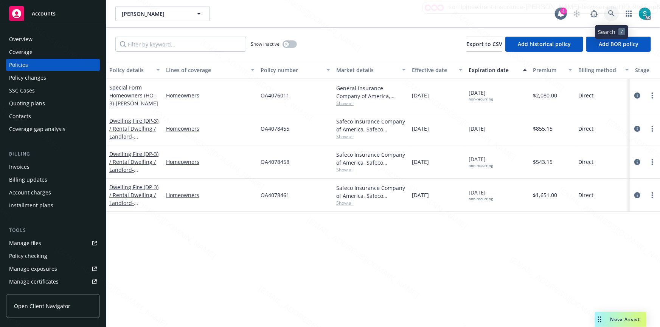
click at [610, 14] on icon at bounding box center [611, 13] width 6 height 6
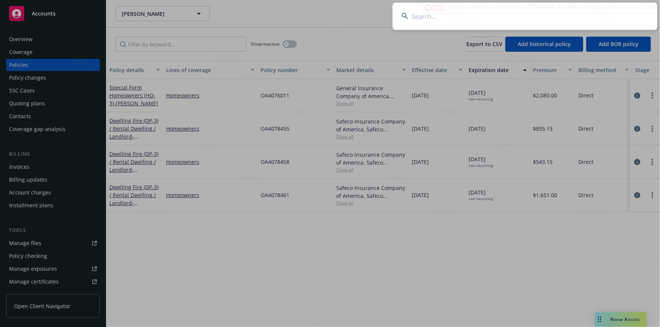
click at [541, 10] on input at bounding box center [524, 16] width 265 height 27
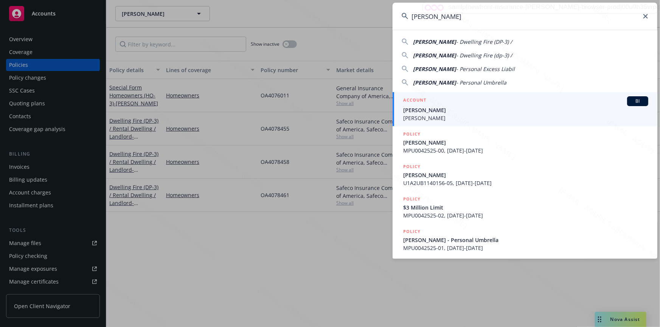
type input "[PERSON_NAME]"
click at [430, 108] on span "[PERSON_NAME]" at bounding box center [525, 110] width 245 height 8
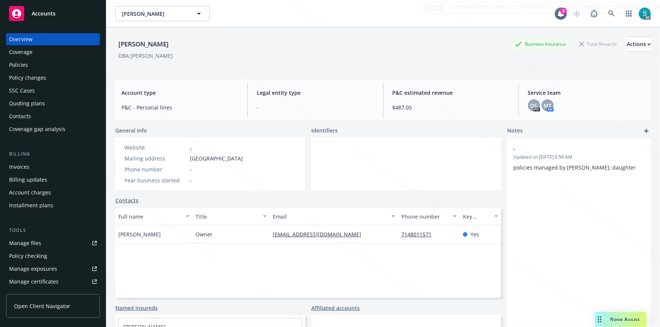
click at [20, 64] on div "Policies" at bounding box center [18, 65] width 19 height 12
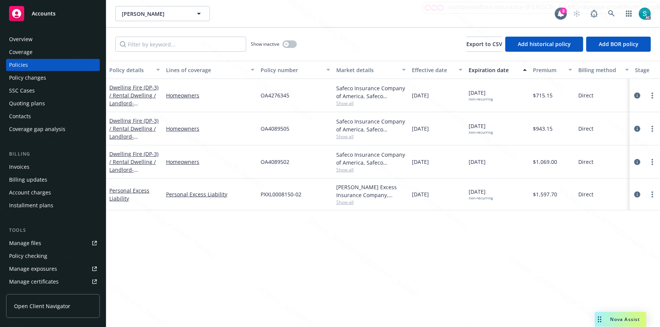
click at [289, 95] on div "OA4276345" at bounding box center [295, 95] width 76 height 33
click at [279, 164] on span "OA4089502" at bounding box center [274, 162] width 29 height 8
click at [279, 131] on span "OA4089505" at bounding box center [274, 129] width 29 height 8
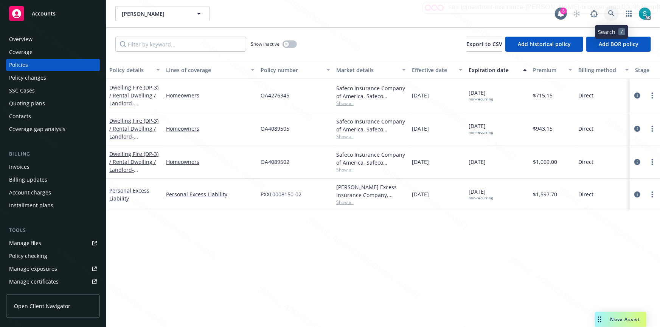
click at [610, 12] on icon at bounding box center [611, 13] width 7 height 7
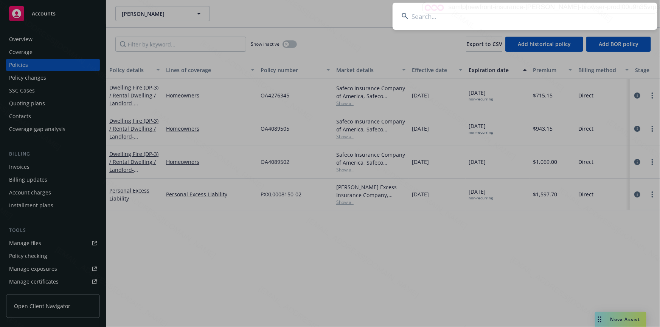
click at [525, 12] on input at bounding box center [524, 16] width 265 height 27
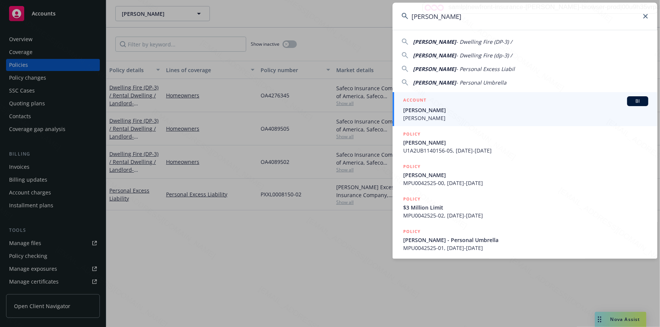
type input "[PERSON_NAME]"
click at [423, 113] on span "[PERSON_NAME]" at bounding box center [525, 110] width 245 height 8
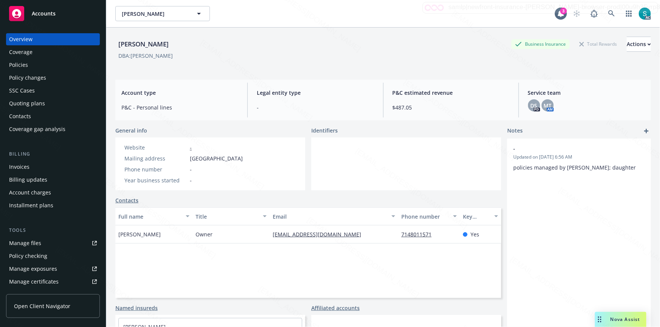
click at [22, 62] on div "Policies" at bounding box center [18, 65] width 19 height 12
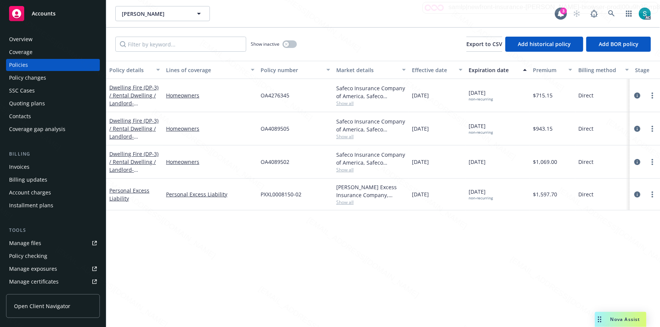
click at [269, 95] on span "OA4276345" at bounding box center [274, 95] width 29 height 8
click at [610, 14] on icon at bounding box center [611, 13] width 7 height 7
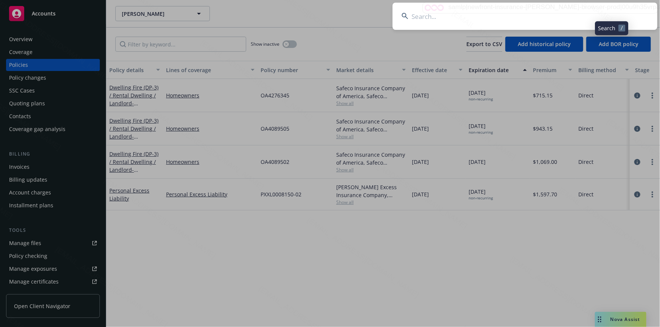
click at [507, 11] on input at bounding box center [524, 16] width 265 height 27
type input "[PERSON_NAME] and [PERSON_NAME]"
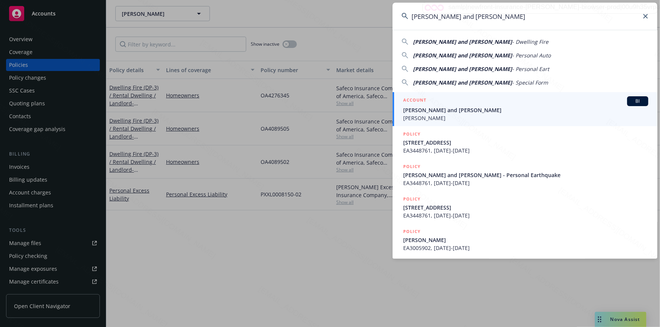
click at [442, 104] on div "ACCOUNT BI" at bounding box center [525, 101] width 245 height 10
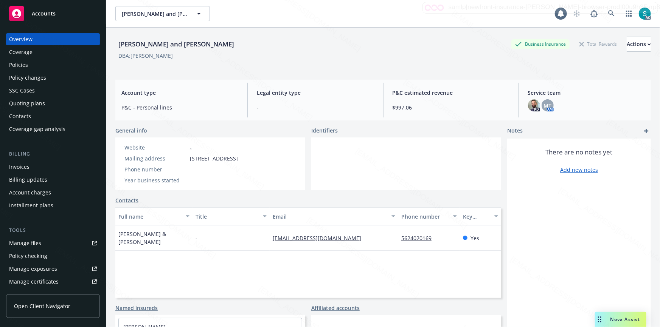
click at [36, 64] on div "Policies" at bounding box center [53, 65] width 88 height 12
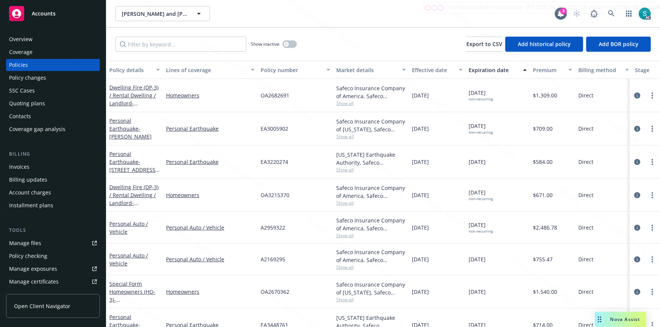
click at [264, 164] on span "EA3220274" at bounding box center [274, 162] width 28 height 8
click at [613, 11] on icon at bounding box center [611, 13] width 7 height 7
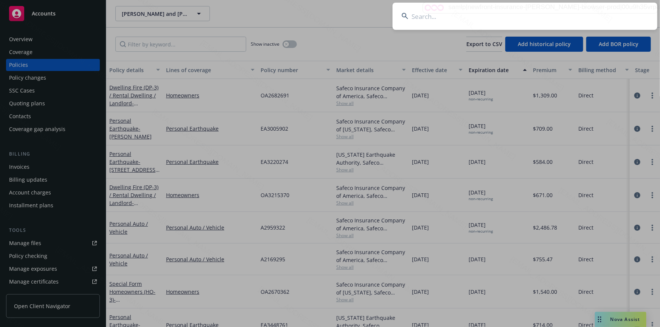
click at [516, 9] on input at bounding box center [524, 16] width 265 height 27
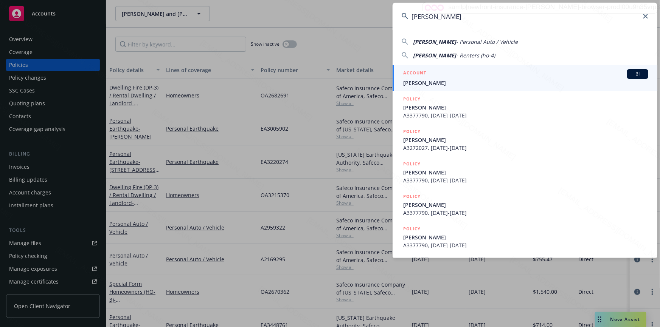
type input "[PERSON_NAME]"
click at [430, 79] on span "[PERSON_NAME]" at bounding box center [525, 83] width 245 height 8
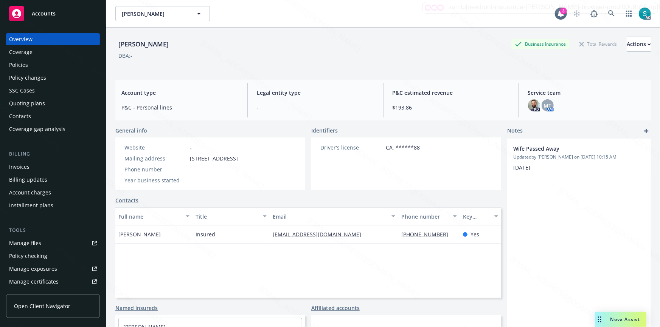
click at [26, 63] on div "Policies" at bounding box center [18, 65] width 19 height 12
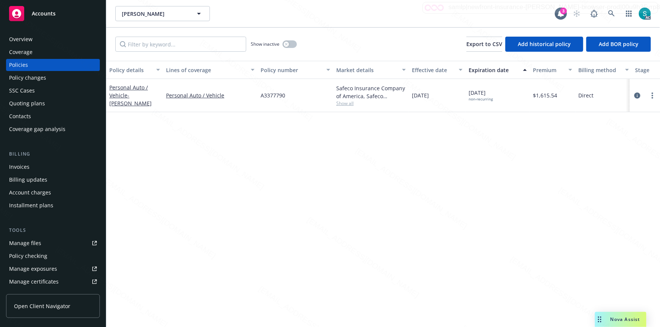
click at [273, 94] on span "A3377790" at bounding box center [272, 95] width 25 height 8
click at [612, 11] on icon at bounding box center [611, 13] width 7 height 7
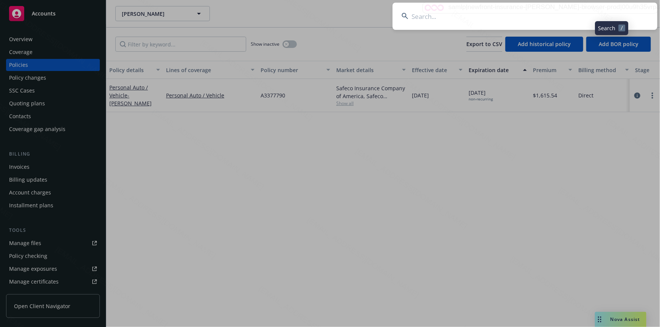
click at [485, 7] on input at bounding box center [524, 16] width 265 height 27
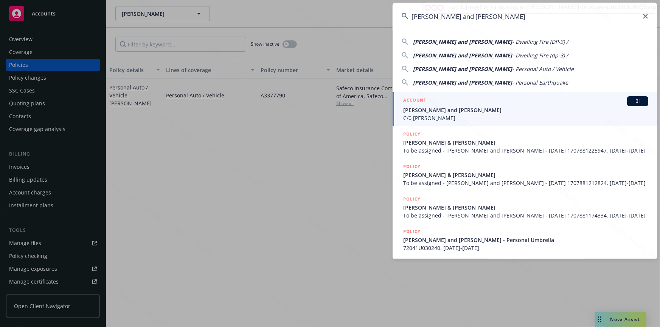
type input "[PERSON_NAME] and [PERSON_NAME]"
click at [412, 104] on h5 "ACCOUNT" at bounding box center [414, 100] width 23 height 9
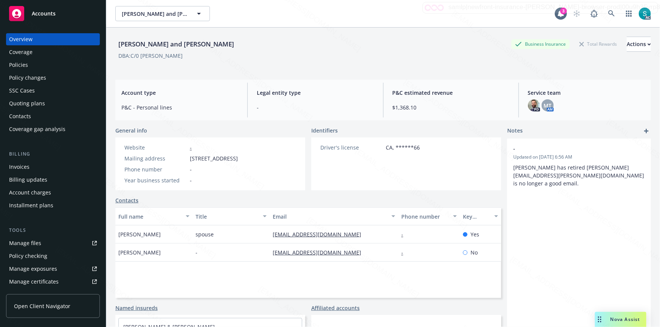
click at [44, 62] on div "Policies" at bounding box center [53, 65] width 88 height 12
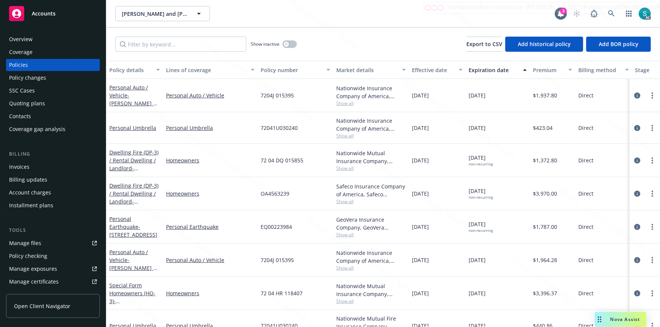
click at [273, 196] on span "OA4563239" at bounding box center [274, 194] width 29 height 8
click at [613, 15] on icon at bounding box center [611, 13] width 6 height 6
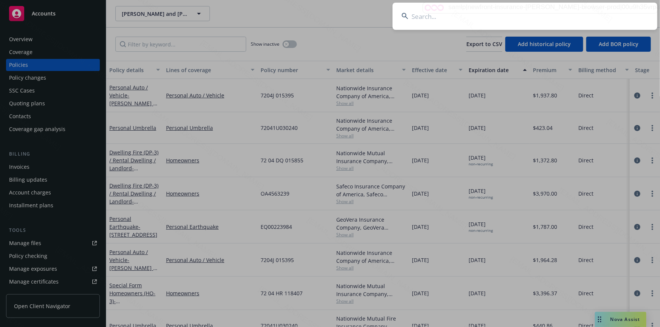
click at [524, 9] on input at bounding box center [524, 16] width 265 height 27
type input "[PERSON_NAME]"
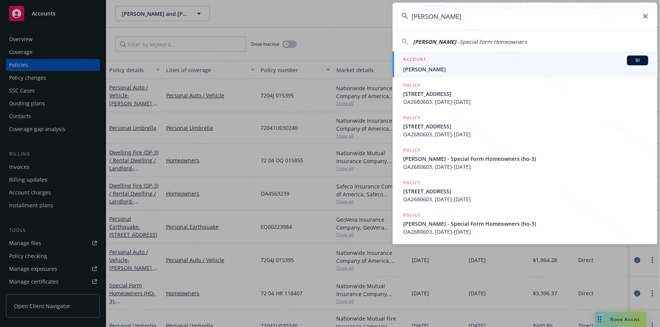
click at [420, 69] on span "[PERSON_NAME]" at bounding box center [525, 69] width 245 height 8
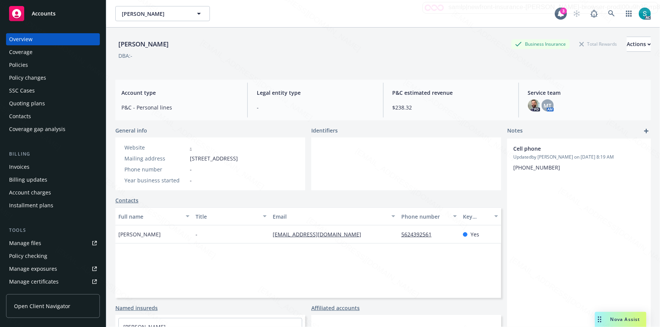
click at [31, 62] on div "Policies" at bounding box center [53, 65] width 88 height 12
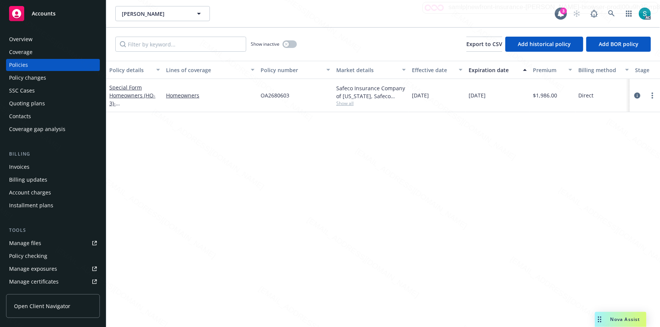
click at [271, 97] on span "OA2680603" at bounding box center [274, 95] width 29 height 8
click at [610, 12] on icon at bounding box center [611, 13] width 7 height 7
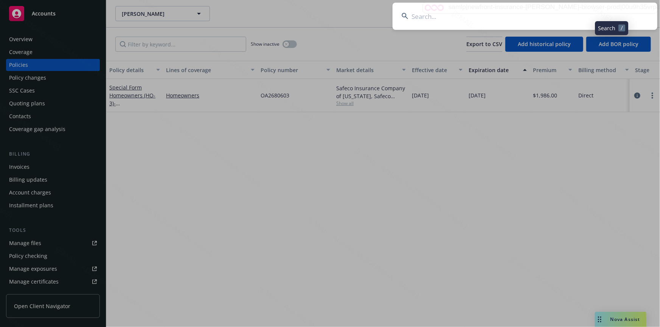
click at [506, 19] on input at bounding box center [524, 16] width 265 height 27
type input "[PERSON_NAME]"
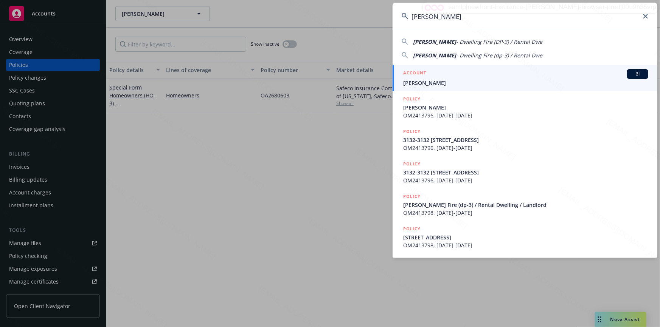
click at [446, 82] on span "[PERSON_NAME]" at bounding box center [525, 83] width 245 height 8
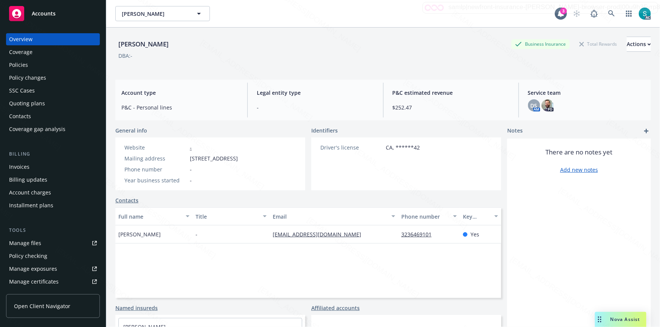
click at [45, 67] on div "Policies" at bounding box center [53, 65] width 88 height 12
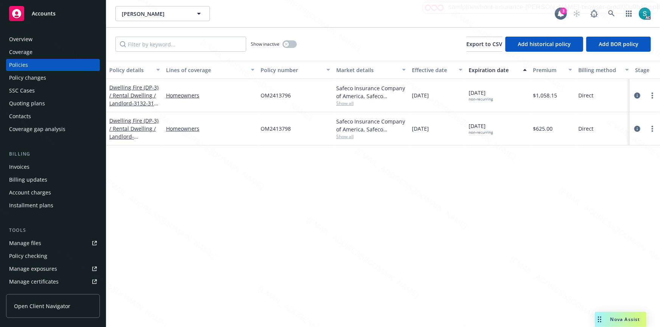
click at [266, 99] on div "OM2413796" at bounding box center [295, 95] width 76 height 33
click at [275, 129] on span "OM2413798" at bounding box center [275, 129] width 30 height 8
click at [280, 129] on span "OM2413798" at bounding box center [275, 129] width 30 height 8
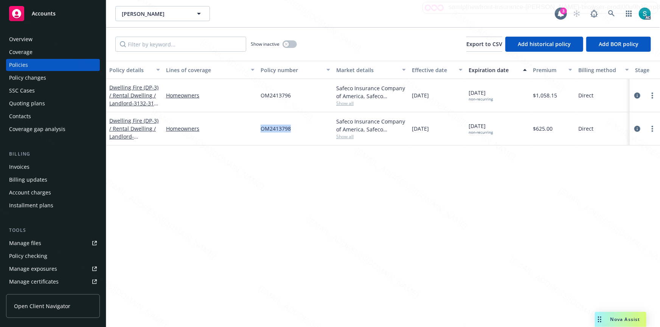
click at [280, 129] on span "OM2413798" at bounding box center [275, 129] width 30 height 8
click at [613, 13] on icon at bounding box center [611, 13] width 7 height 7
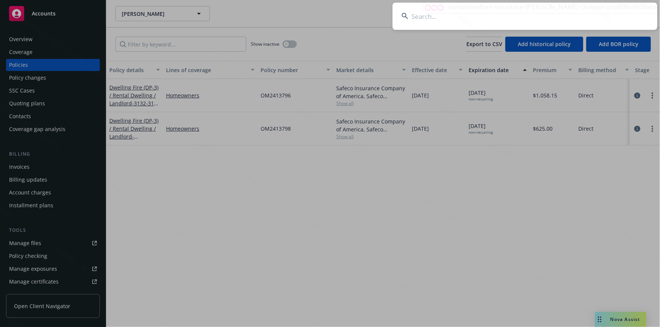
click at [519, 11] on input at bounding box center [524, 16] width 265 height 27
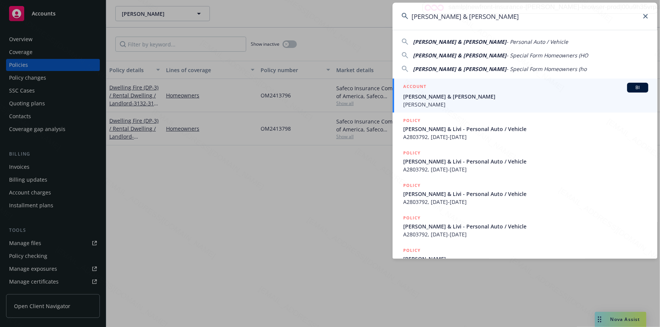
type input "[PERSON_NAME] & [PERSON_NAME]"
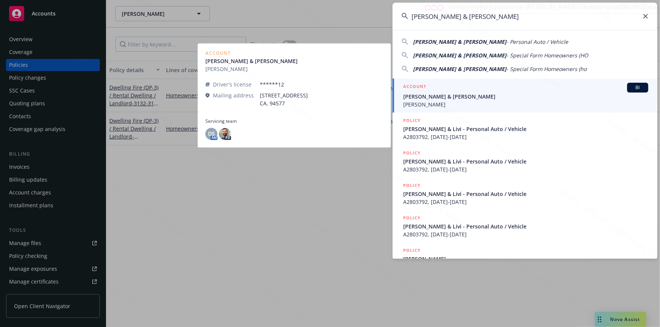
click at [438, 97] on span "[PERSON_NAME] & [PERSON_NAME]" at bounding box center [525, 97] width 245 height 8
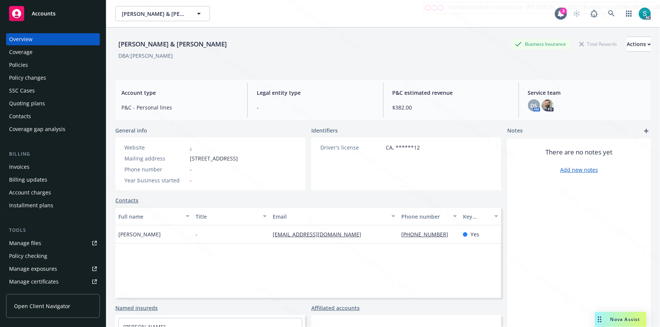
click at [25, 60] on div "Policies" at bounding box center [18, 65] width 19 height 12
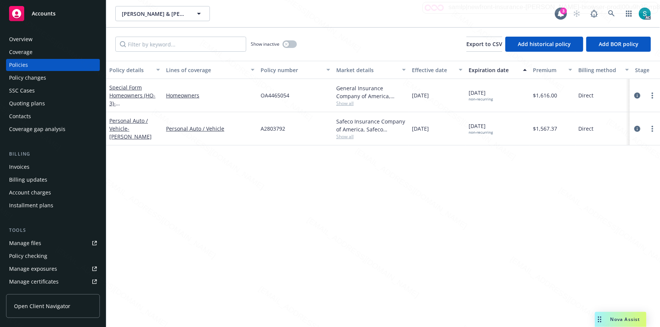
click at [274, 96] on span "OA4465054" at bounding box center [274, 95] width 29 height 8
click at [612, 12] on icon at bounding box center [611, 13] width 6 height 6
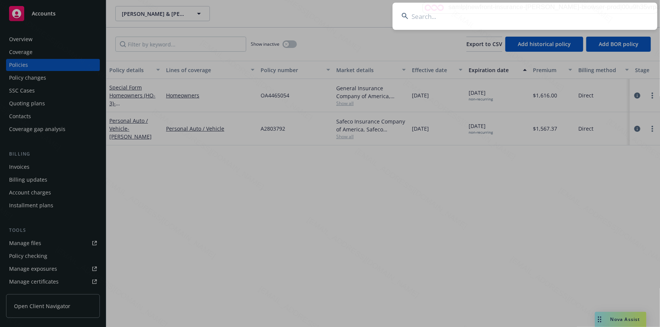
click at [542, 9] on input at bounding box center [524, 16] width 265 height 27
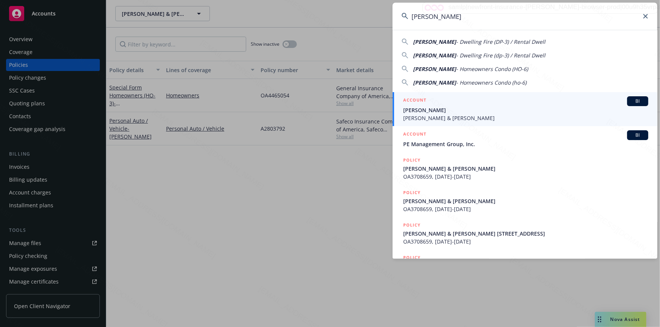
type input "[PERSON_NAME]"
click at [424, 103] on h5 "ACCOUNT" at bounding box center [414, 100] width 23 height 9
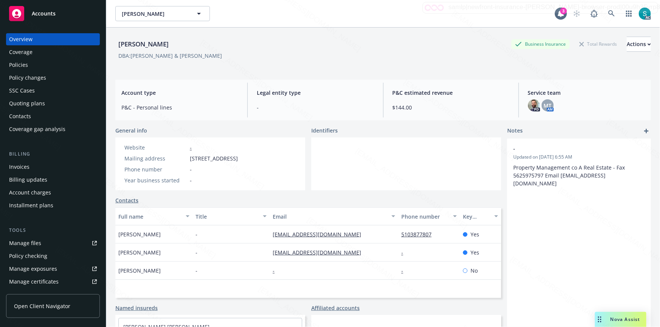
click at [17, 63] on div "Policies" at bounding box center [18, 65] width 19 height 12
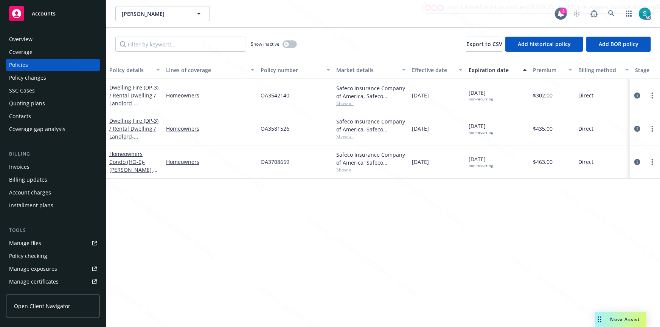
click at [273, 91] on div "OA3542140" at bounding box center [295, 95] width 76 height 33
click at [606, 11] on link at bounding box center [611, 13] width 15 height 15
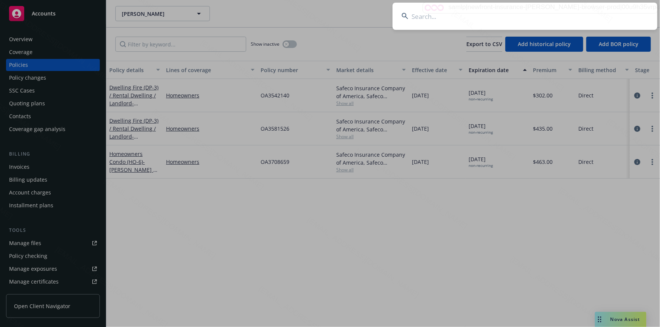
click at [496, 15] on input at bounding box center [524, 16] width 265 height 27
type input "[PERSON_NAME] & [PERSON_NAME]"
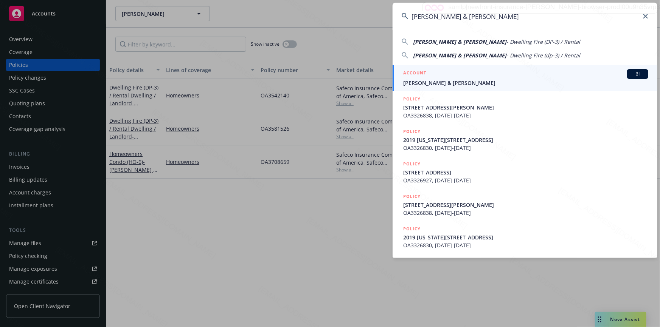
click at [445, 84] on span "[PERSON_NAME] & [PERSON_NAME]" at bounding box center [525, 83] width 245 height 8
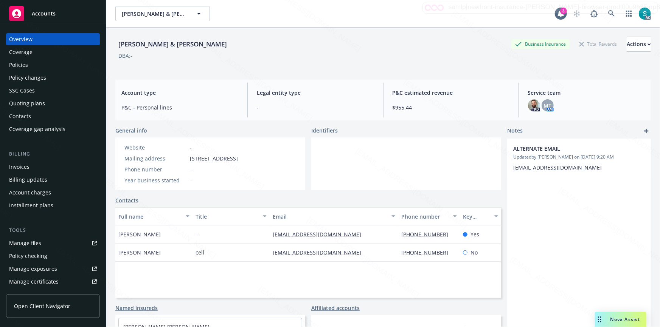
click at [43, 66] on div "Policies" at bounding box center [53, 65] width 88 height 12
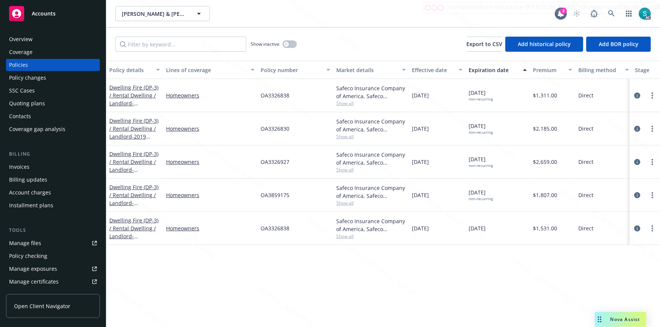
click at [273, 131] on span "OA3326830" at bounding box center [274, 129] width 29 height 8
